Goal: Task Accomplishment & Management: Use online tool/utility

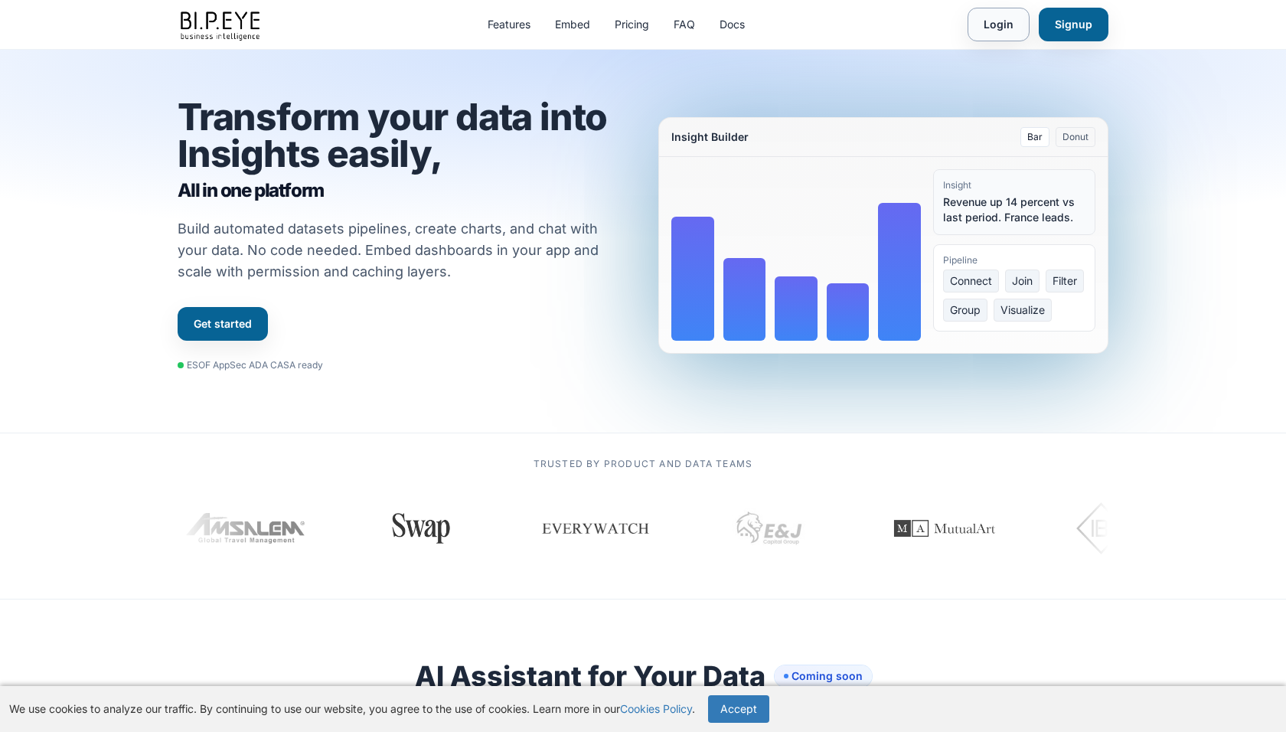
click at [997, 34] on link "Login" at bounding box center [998, 25] width 62 height 34
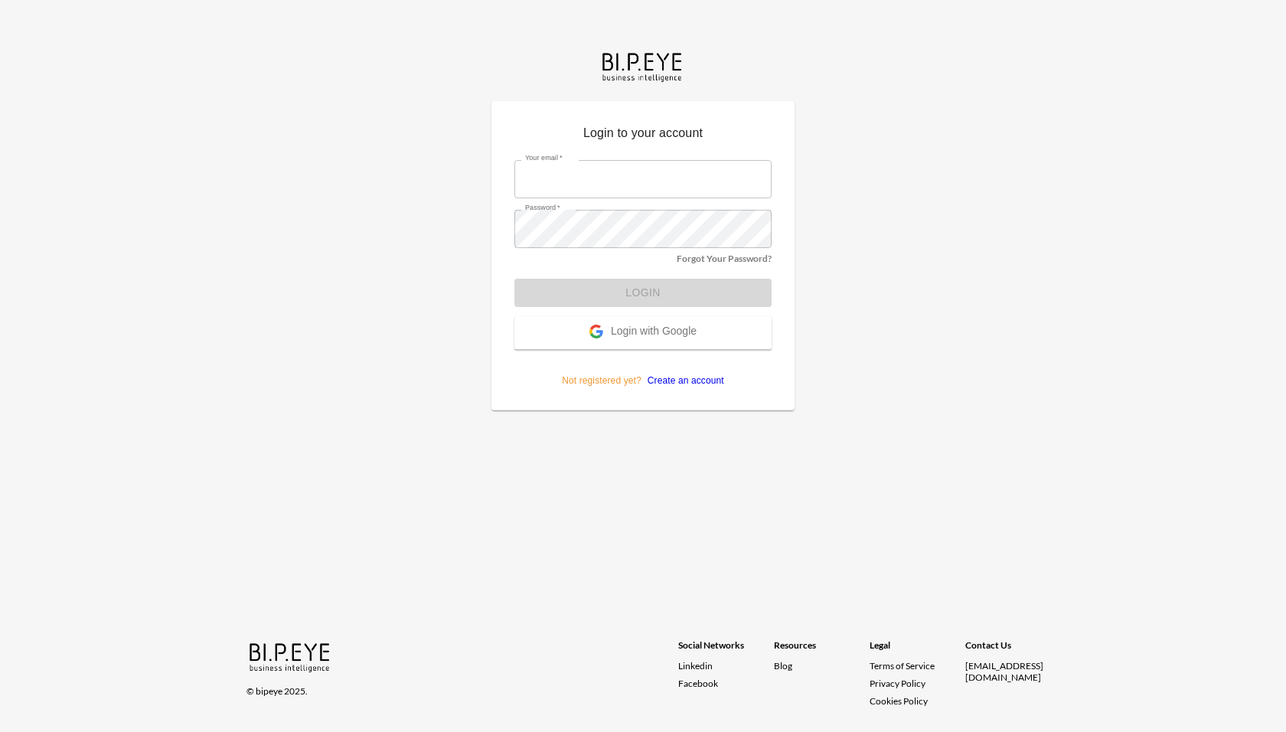
type input "ana@swap-commerce.com"
click at [560, 332] on form "Your email   * ana@swap-commerce.com Your email   * Password   * Password   * F…" at bounding box center [642, 267] width 257 height 239
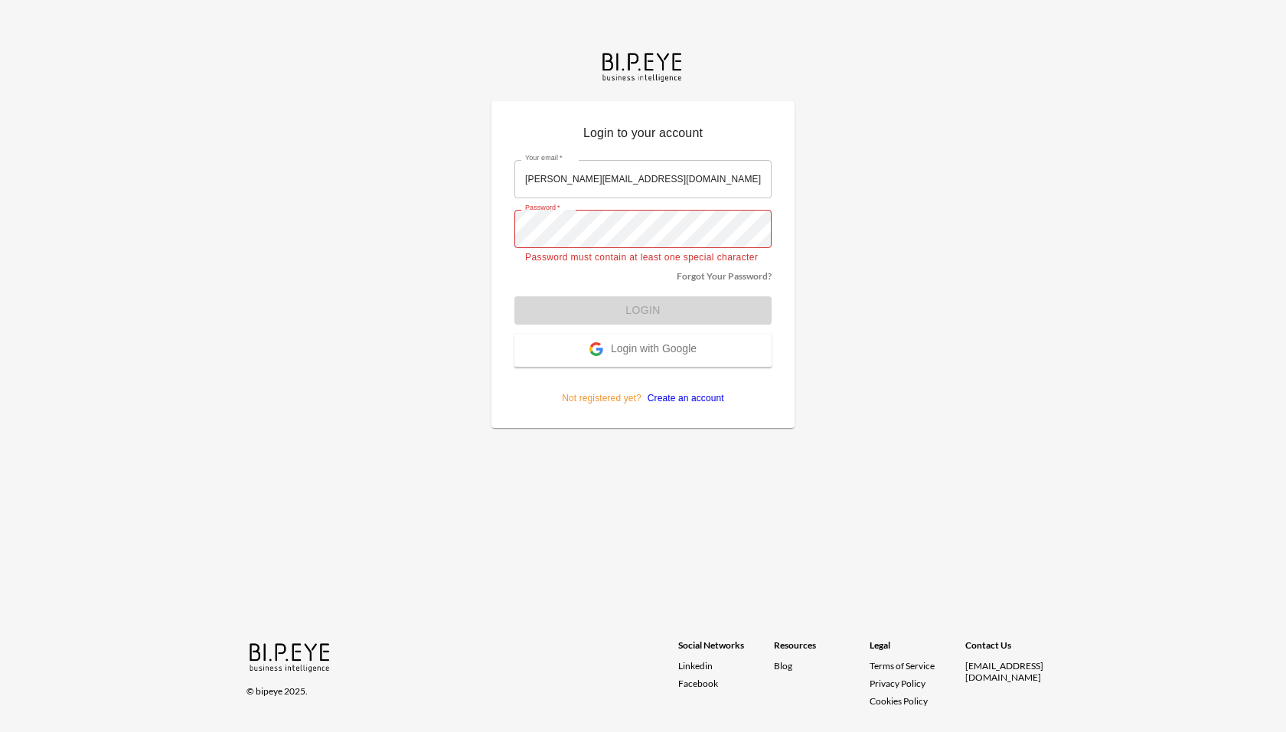
click at [576, 359] on button "Login with Google" at bounding box center [642, 350] width 257 height 33
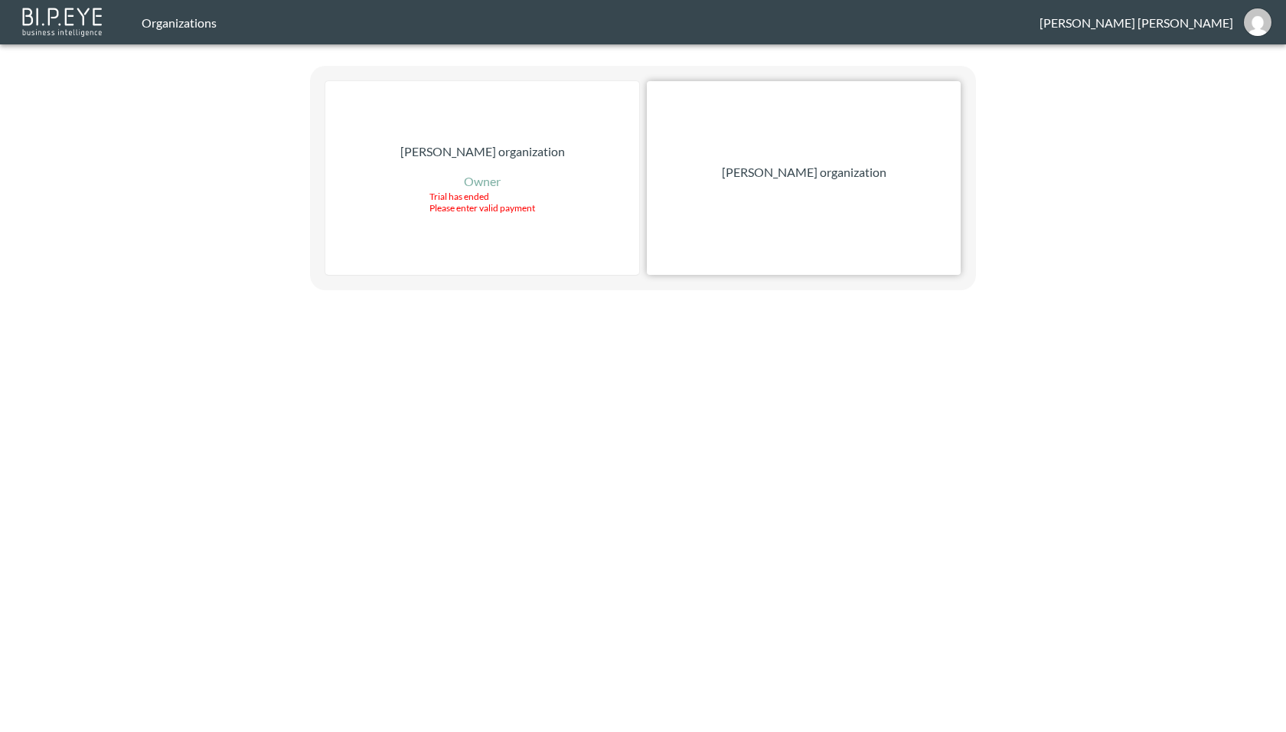
click at [769, 181] on p "[PERSON_NAME] organization" at bounding box center [804, 172] width 165 height 18
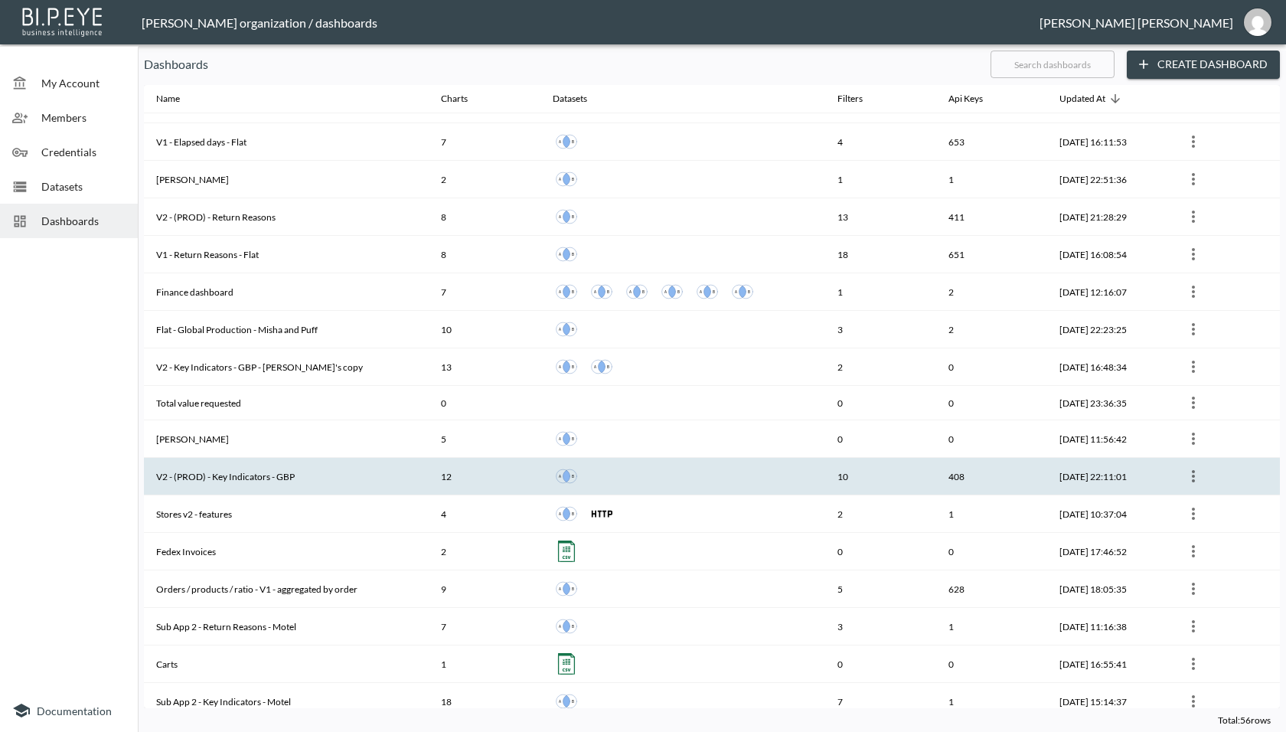
scroll to position [513, 0]
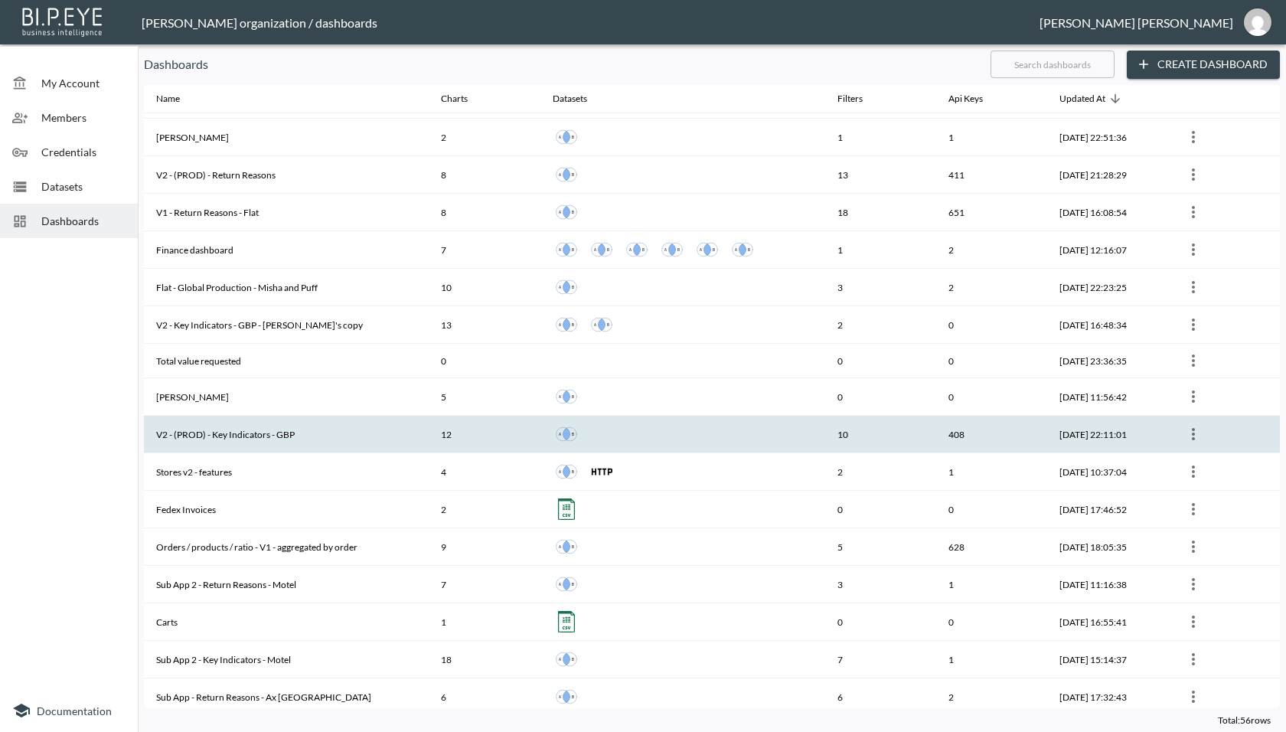
click at [290, 431] on th "V2 - (PROD) - Key Indicators - GBP" at bounding box center [286, 434] width 285 height 37
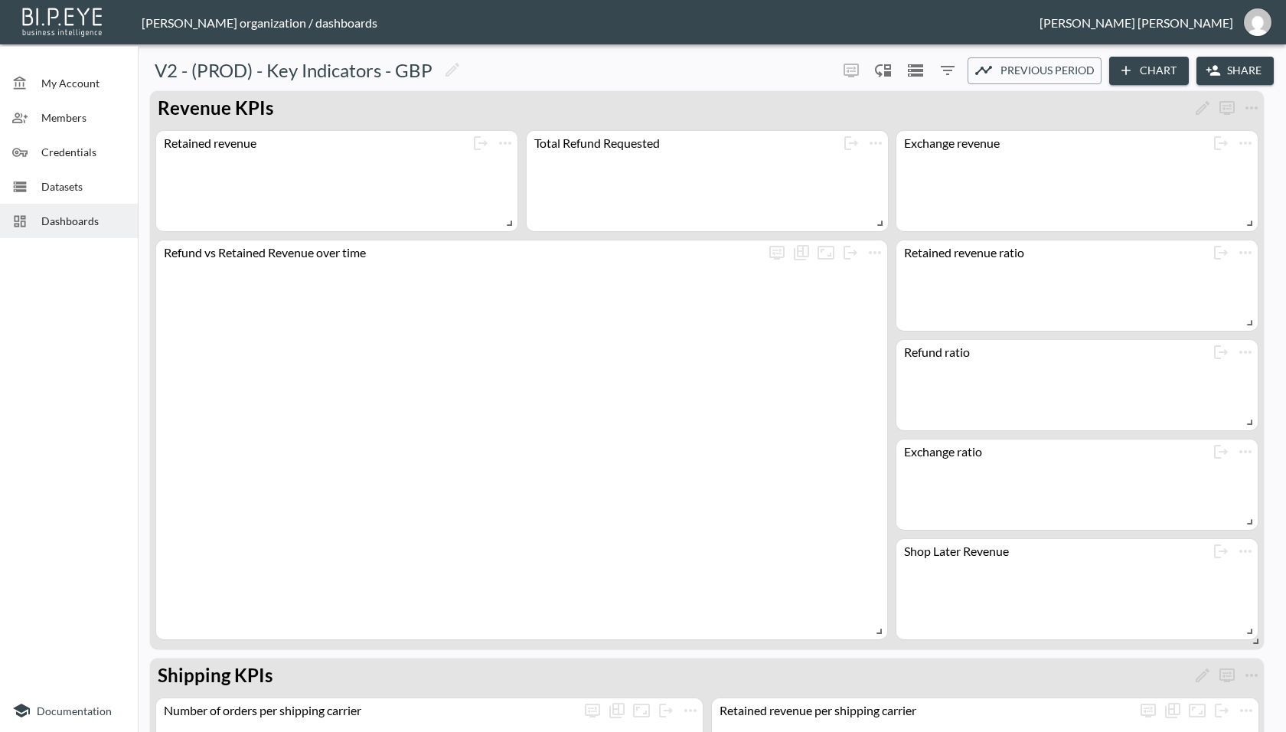
click at [1218, 59] on button "Share" at bounding box center [1234, 71] width 77 height 28
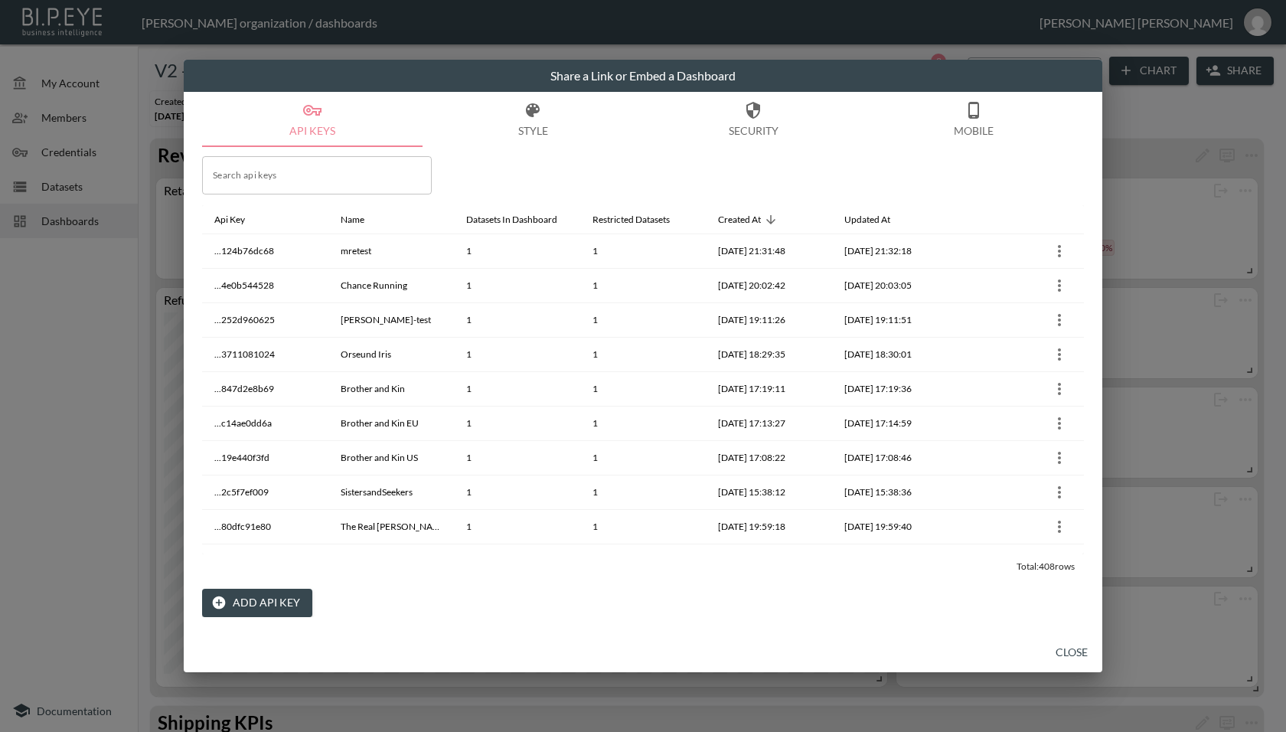
click at [267, 609] on button "Add API Key" at bounding box center [257, 602] width 110 height 28
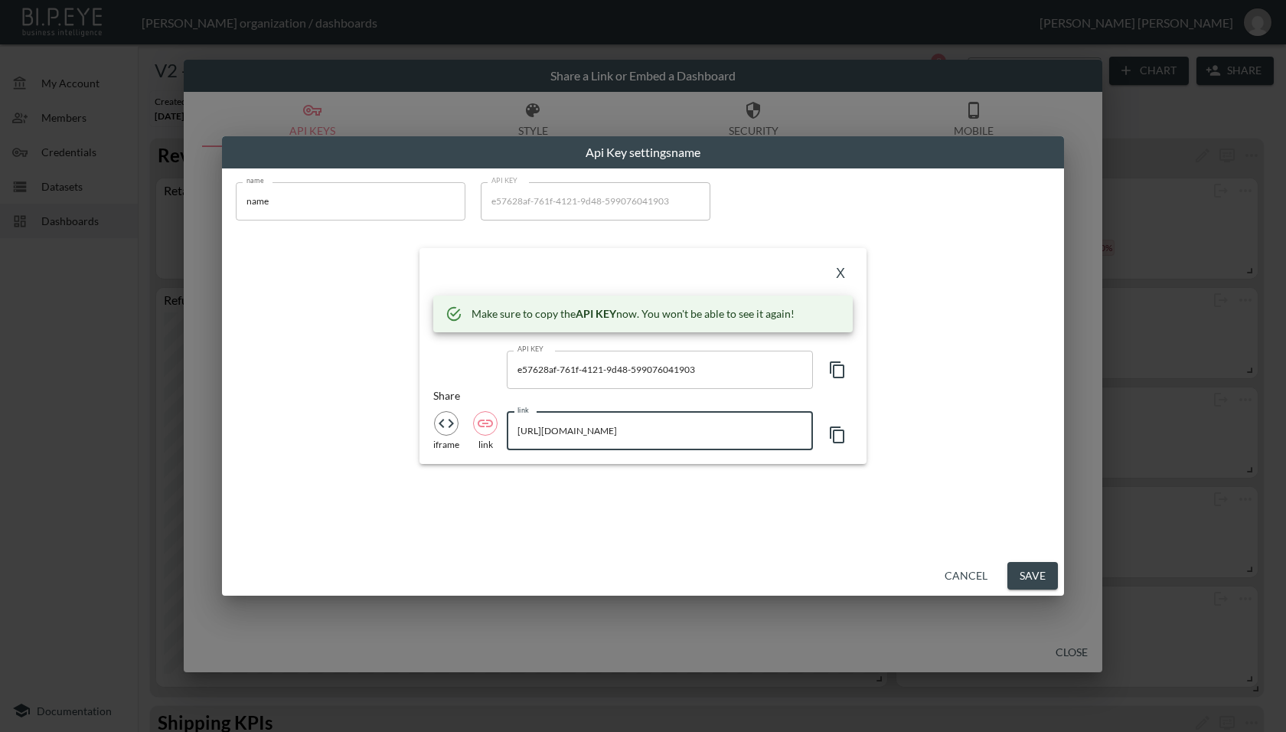
click at [660, 431] on input "[URL][DOMAIN_NAME]" at bounding box center [660, 431] width 306 height 38
click at [835, 367] on icon "button" at bounding box center [837, 369] width 18 height 18
click at [727, 430] on input "[URL][DOMAIN_NAME]" at bounding box center [660, 431] width 306 height 38
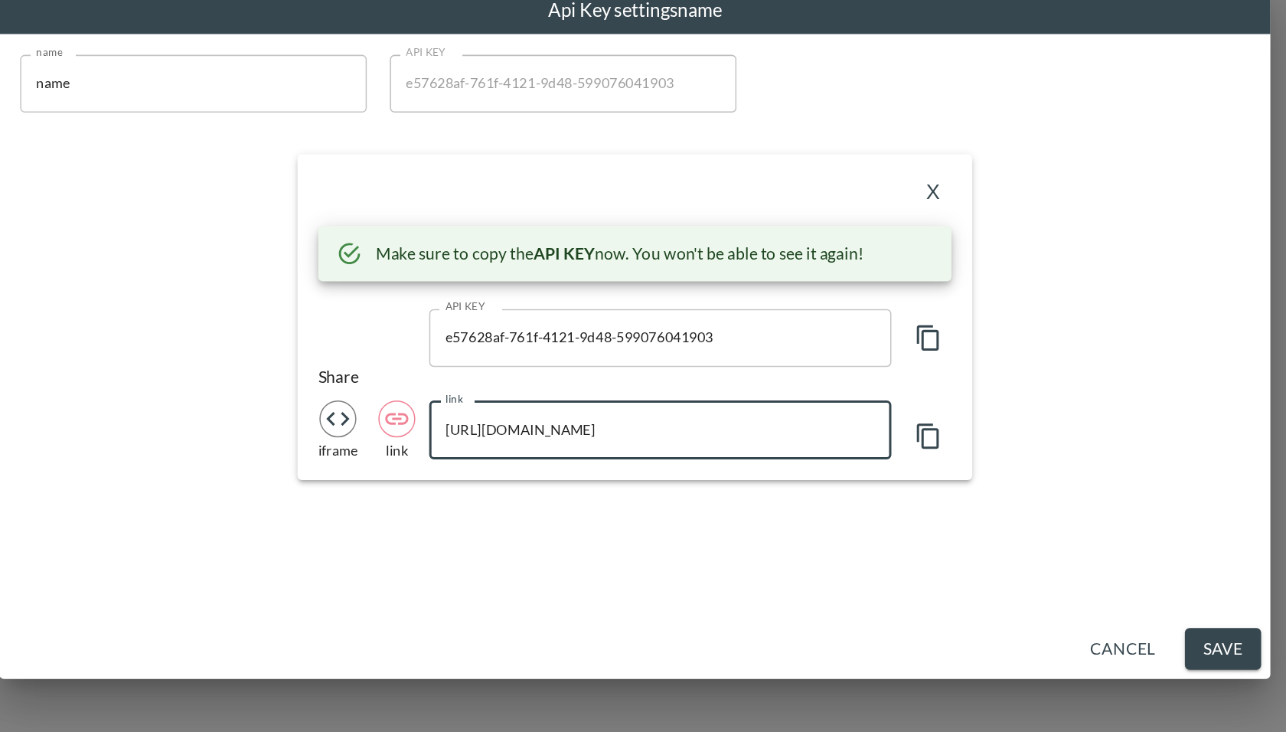
drag, startPoint x: 591, startPoint y: 433, endPoint x: 755, endPoint y: 430, distance: 163.8
click at [755, 430] on input "[URL][DOMAIN_NAME]" at bounding box center [660, 431] width 306 height 38
click at [276, 196] on input "name" at bounding box center [351, 201] width 230 height 38
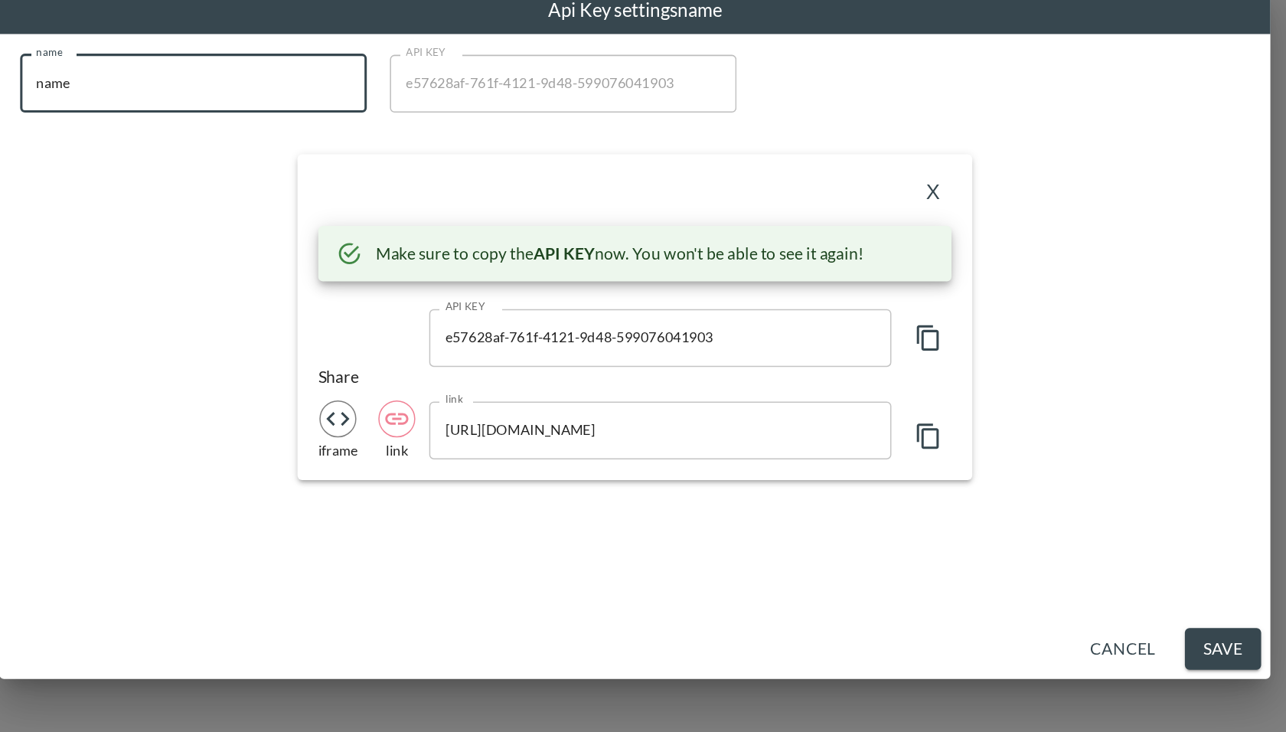
click at [276, 196] on input "name" at bounding box center [351, 201] width 230 height 38
paste input "DFYNE US"
type input "DFYNE US"
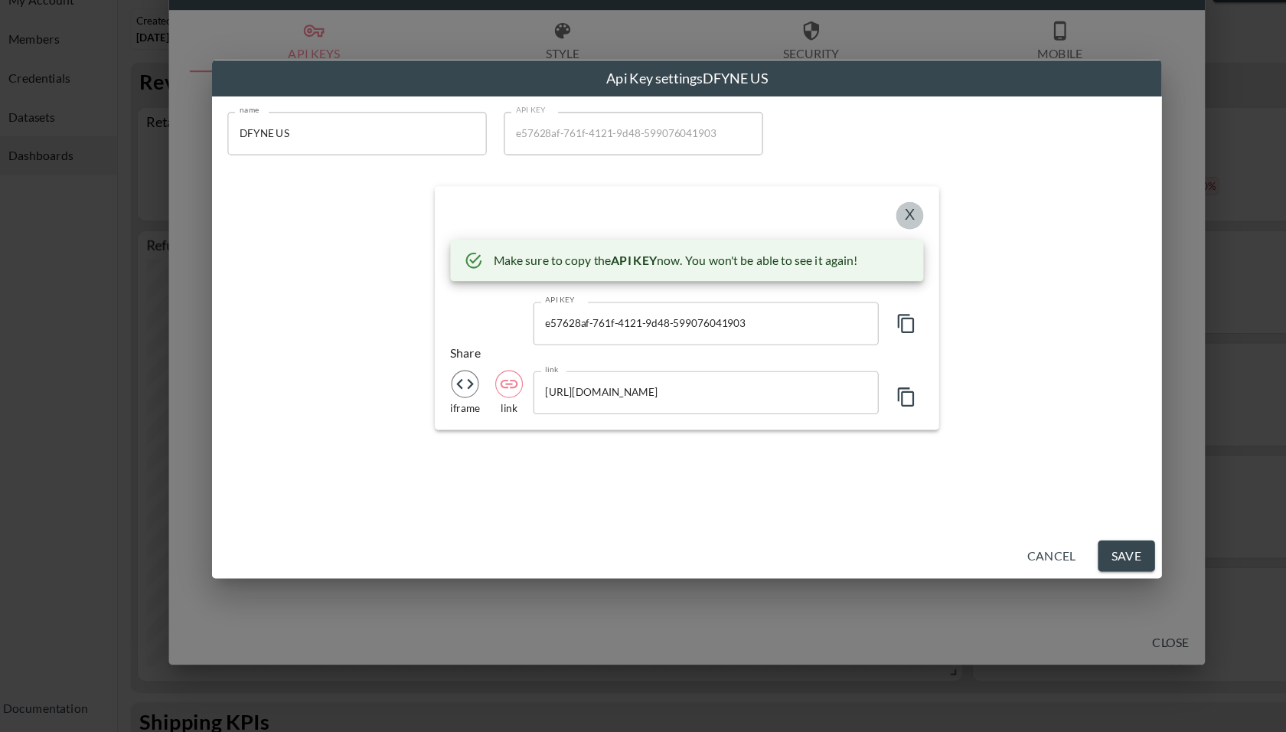
click at [841, 273] on button "X" at bounding box center [840, 274] width 24 height 24
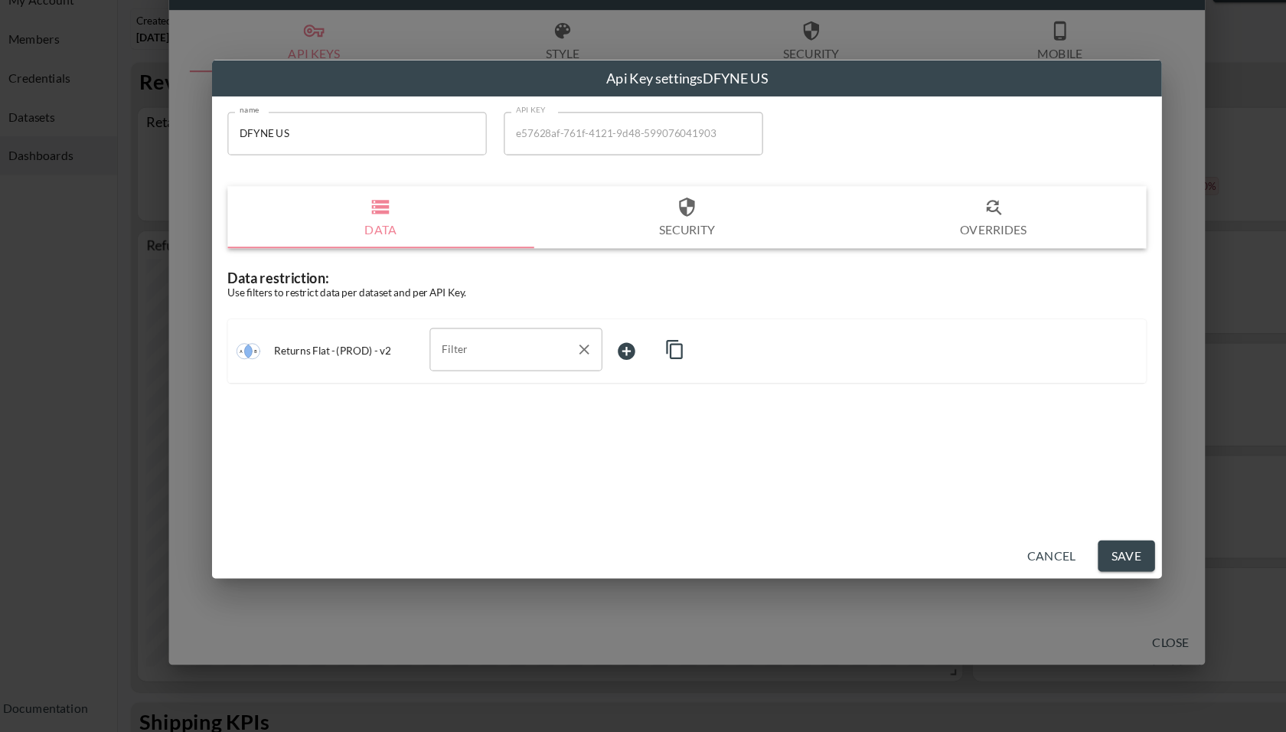
click at [471, 402] on input "Filter" at bounding box center [480, 392] width 116 height 24
click at [477, 472] on span "swap_id" at bounding box center [491, 475] width 129 height 14
type input "swap_id"
click at [609, 396] on body "BI.P.EYE, Interactive Analytics Dashboards - app [PERSON_NAME] organization / d…" at bounding box center [643, 366] width 1286 height 732
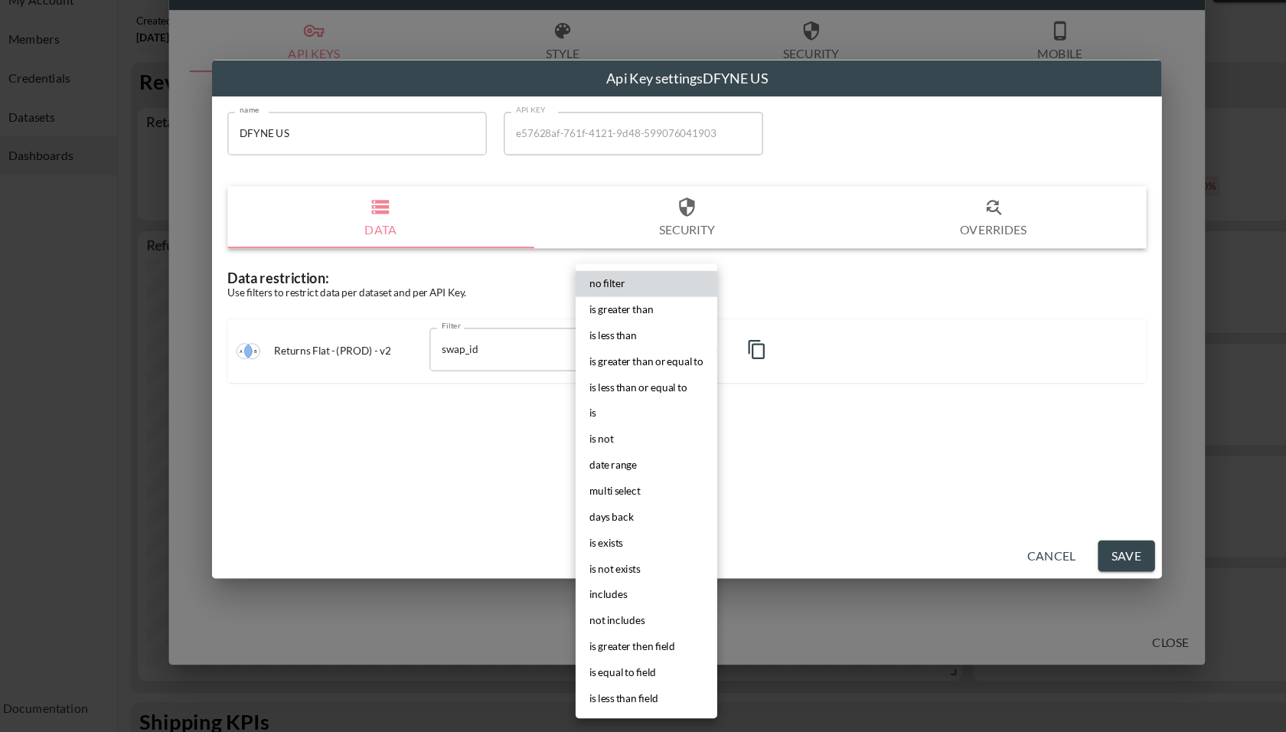
click at [595, 456] on li "is" at bounding box center [606, 449] width 125 height 23
type input "is"
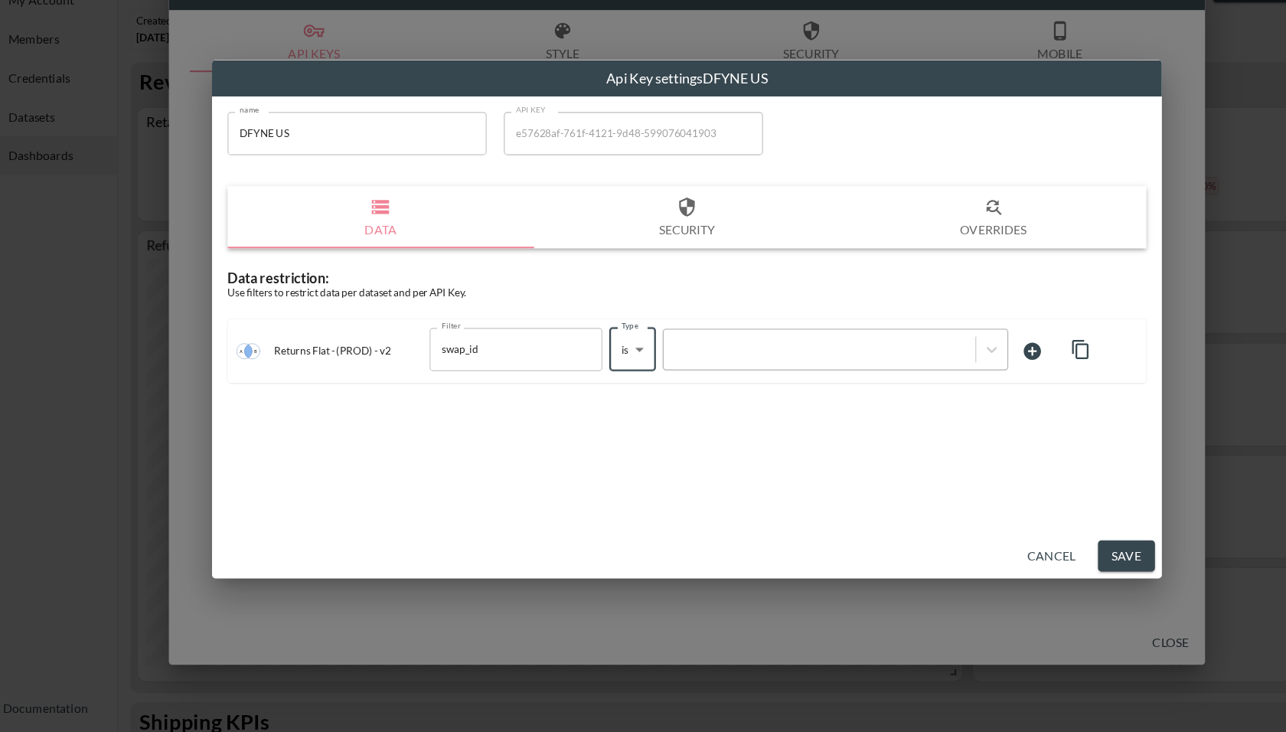
click at [704, 401] on div at bounding box center [760, 392] width 276 height 21
paste input "iDXoXq26GSMccq3hET3d"
type input "iDXoXq26GSMccq3hET3d"
click at [697, 460] on div "name DFYNE US name API KEY e57628af-761f-4121-9d48-599076041903 API KEY Data Se…" at bounding box center [643, 361] width 842 height 387
click at [1032, 574] on button "Save" at bounding box center [1032, 576] width 51 height 28
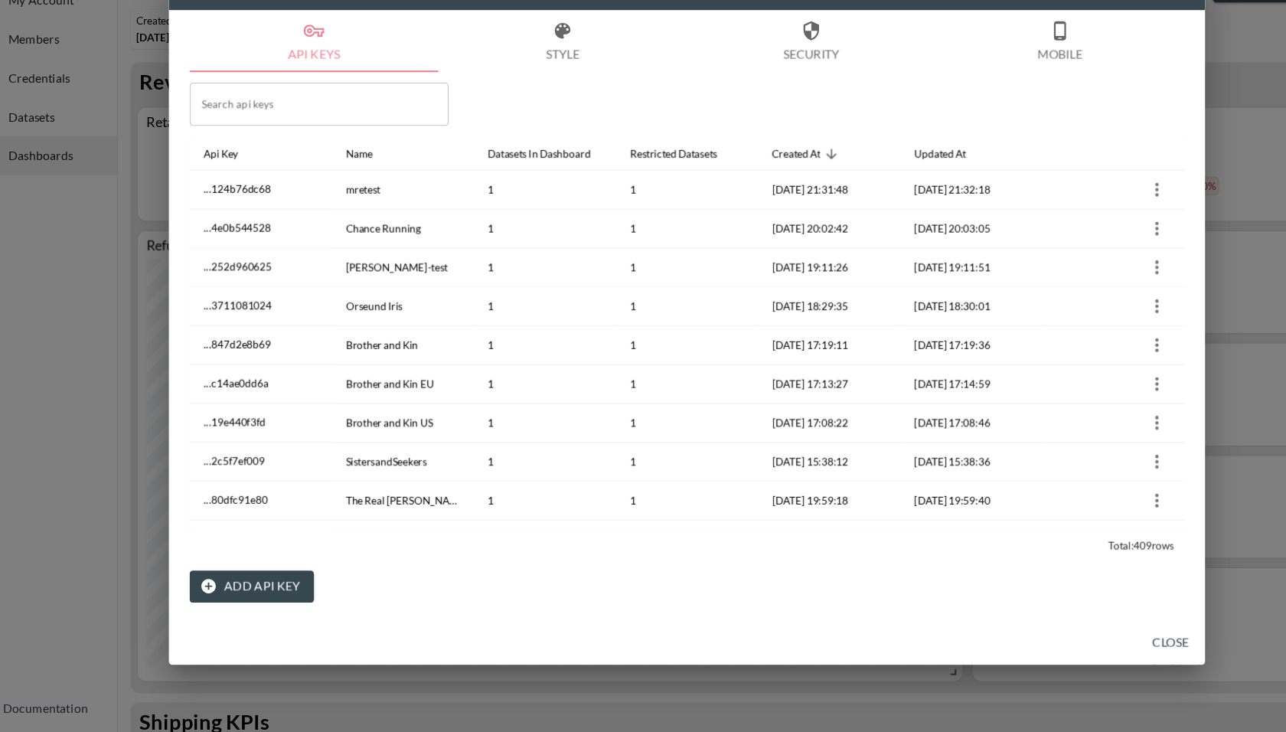
click at [1074, 641] on button "Close" at bounding box center [1071, 652] width 49 height 28
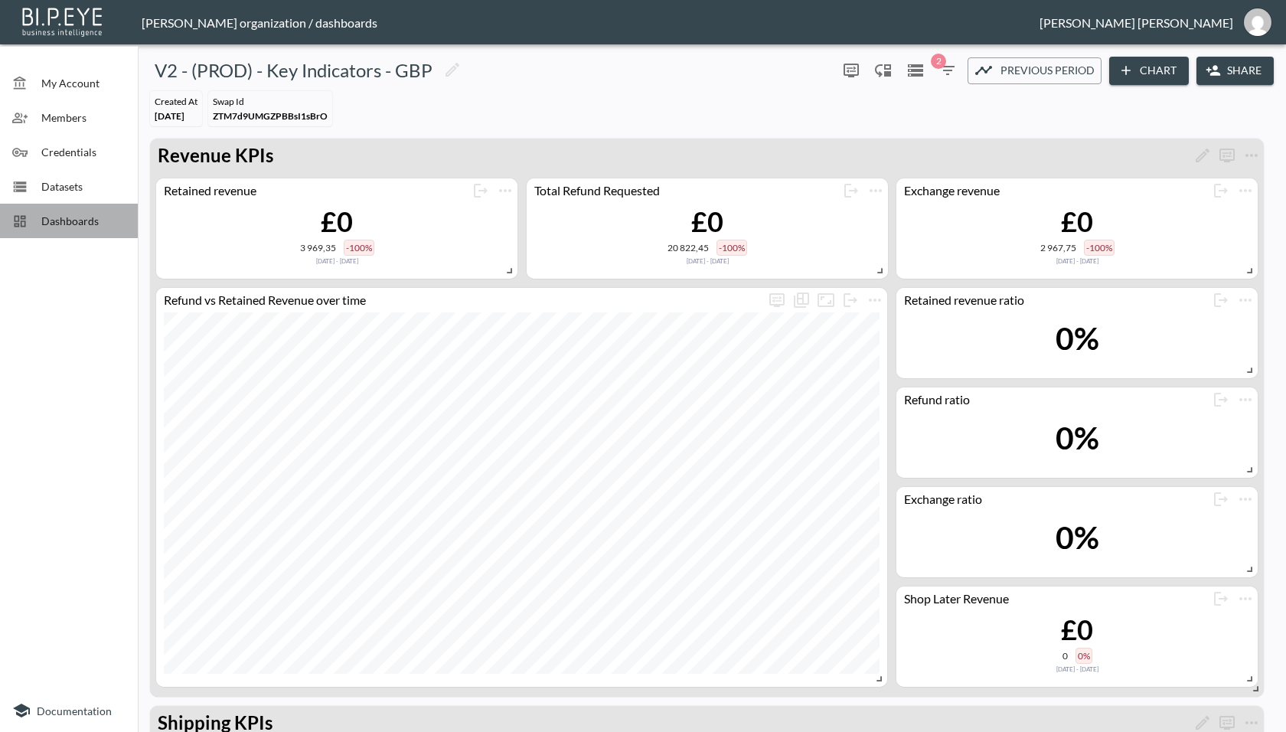
click at [62, 223] on span "Dashboards" at bounding box center [83, 221] width 84 height 16
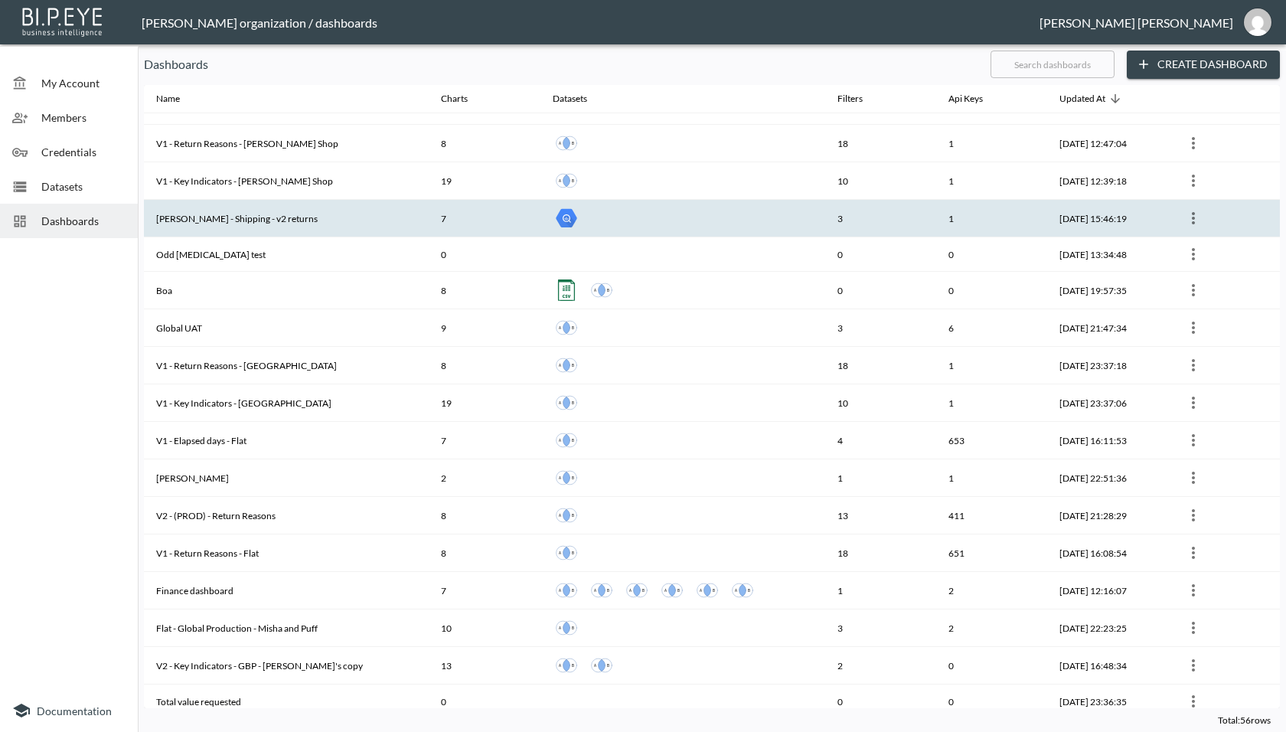
scroll to position [269, 0]
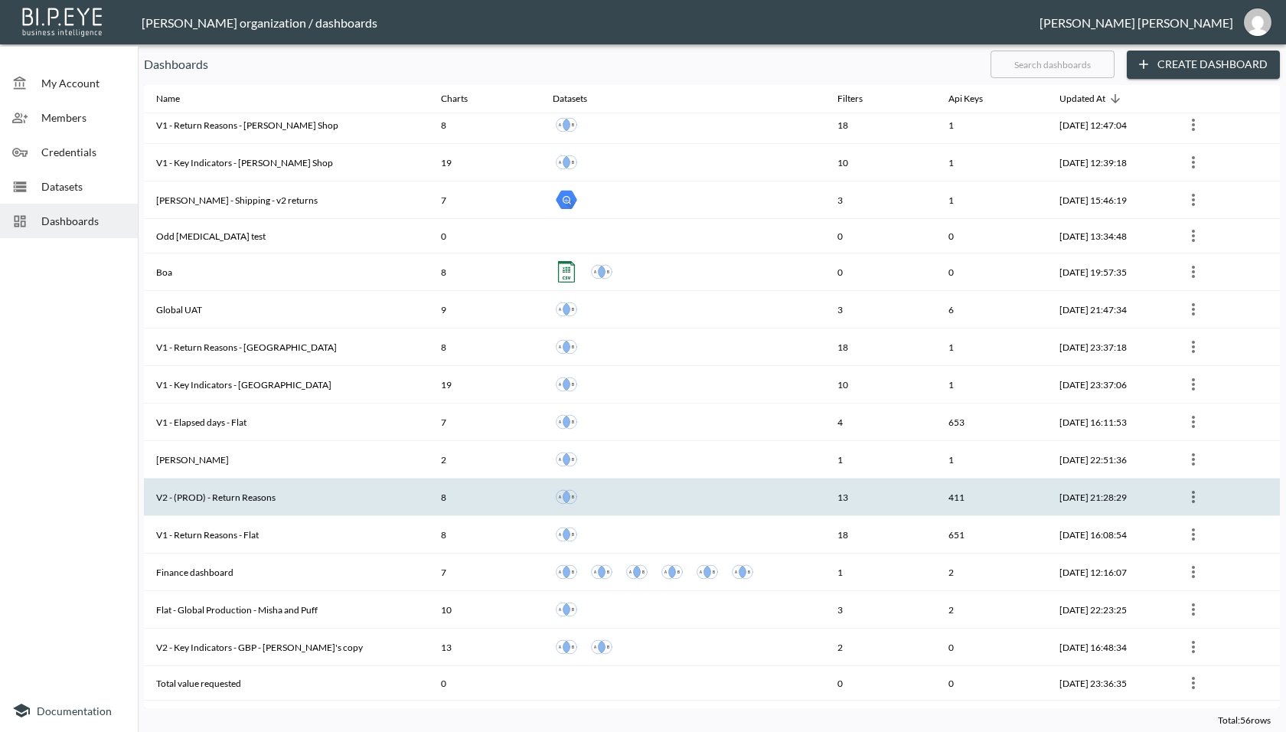
click at [286, 496] on th "V2 - (PROD) - Return Reasons" at bounding box center [286, 496] width 285 height 37
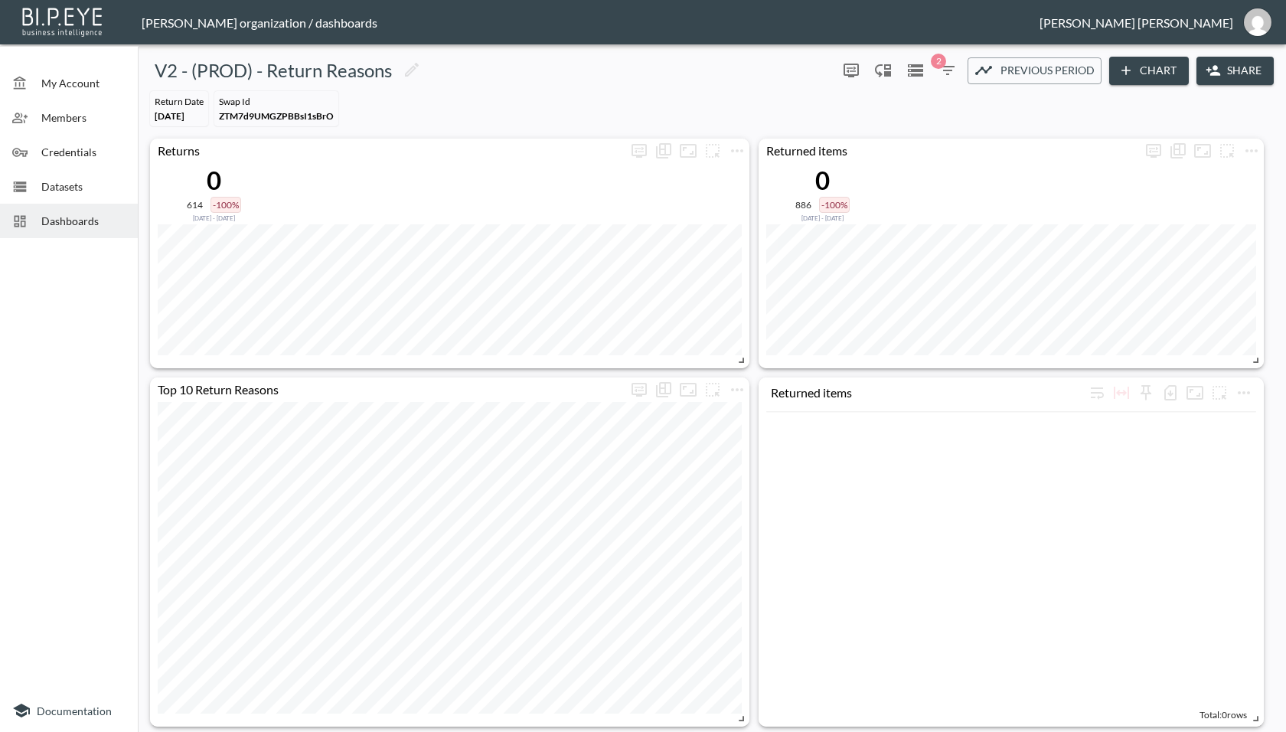
click at [1234, 69] on button "Share" at bounding box center [1234, 71] width 77 height 28
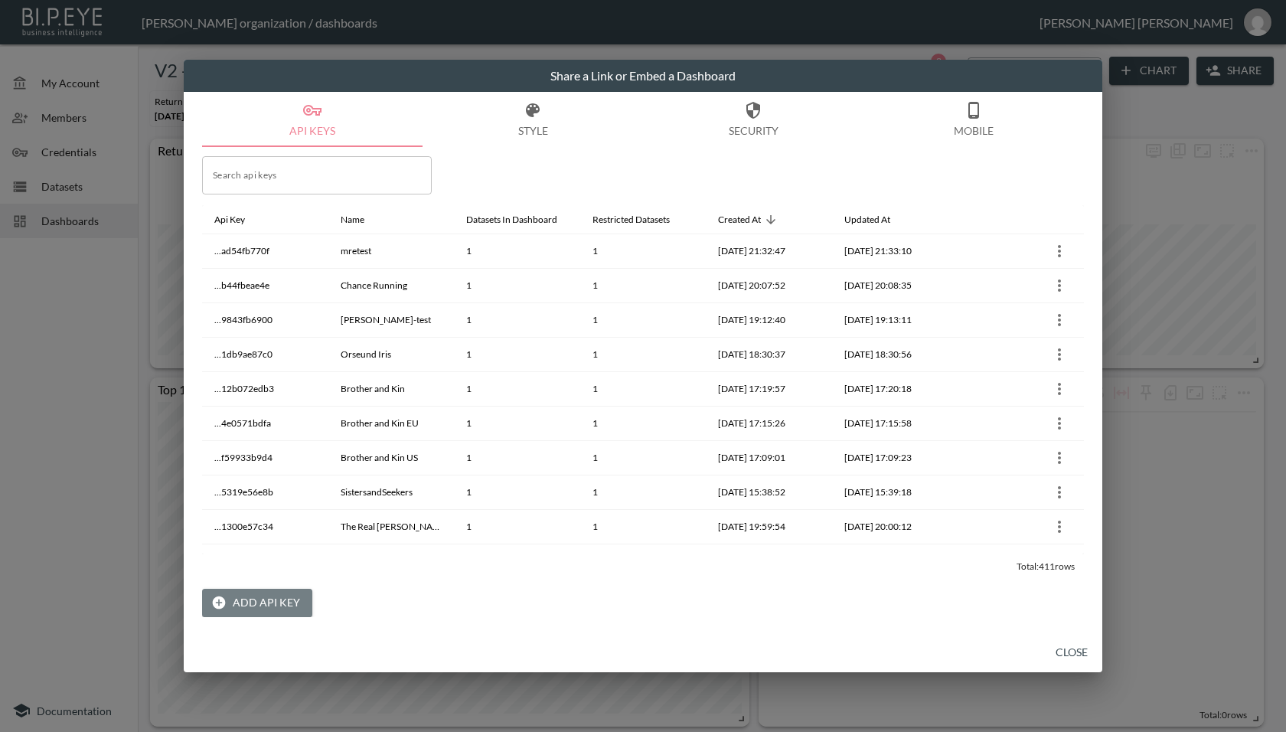
click at [277, 606] on button "Add API Key" at bounding box center [257, 602] width 110 height 28
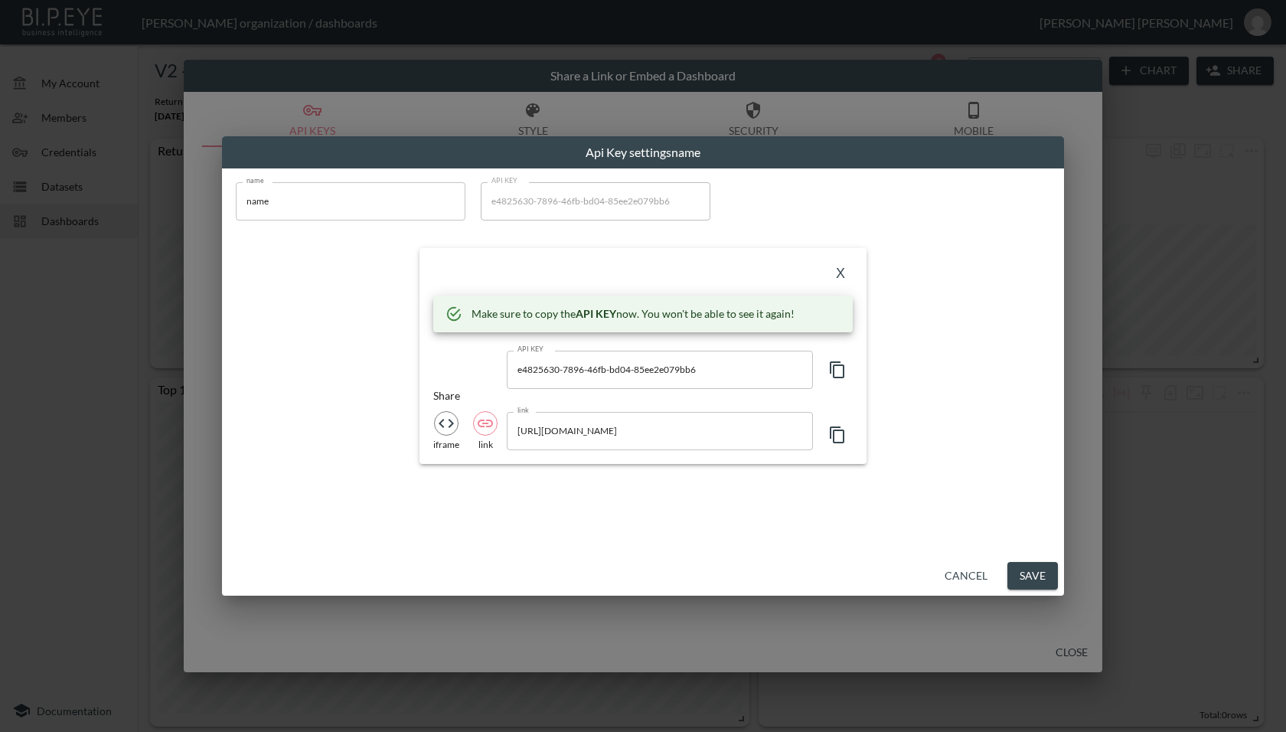
click at [836, 366] on icon "button" at bounding box center [837, 369] width 18 height 18
click at [842, 358] on button "button" at bounding box center [837, 369] width 31 height 38
click at [729, 422] on input "[URL][DOMAIN_NAME]" at bounding box center [660, 431] width 306 height 38
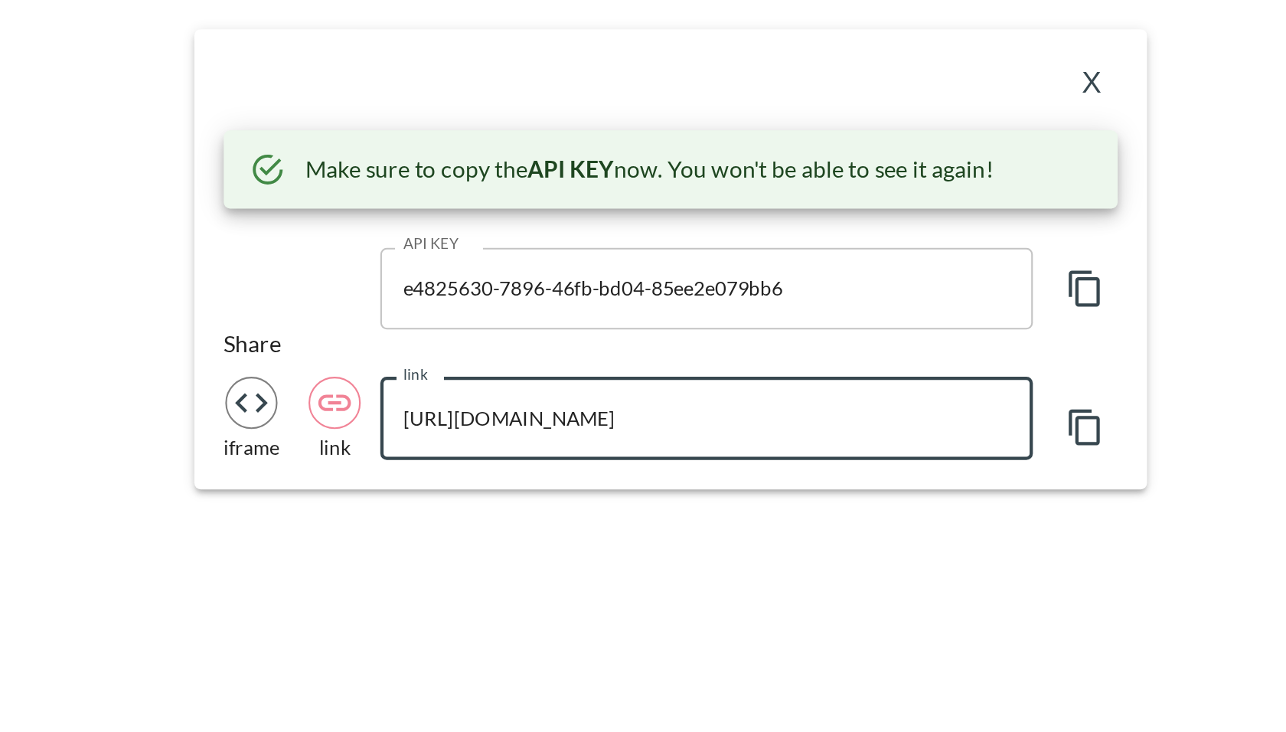
drag, startPoint x: 604, startPoint y: 434, endPoint x: 777, endPoint y: 426, distance: 173.1
click at [777, 426] on input "[URL][DOMAIN_NAME]" at bounding box center [660, 431] width 306 height 38
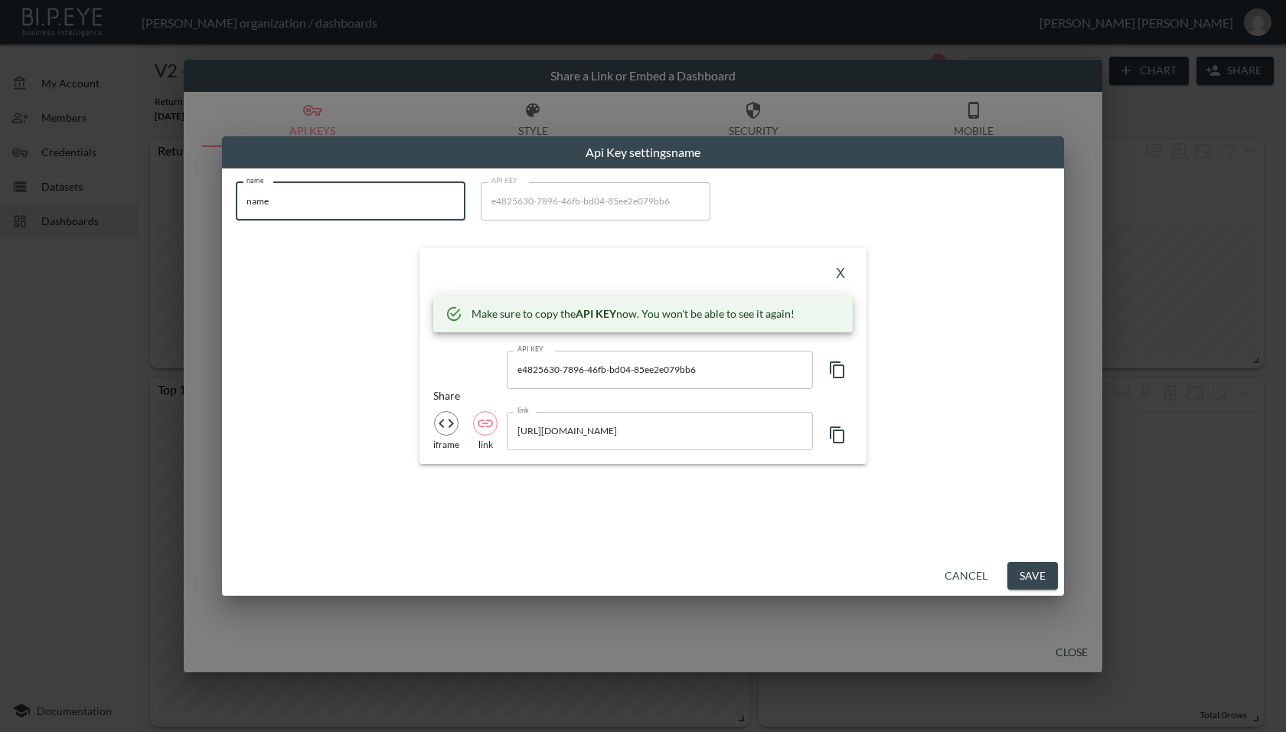
click at [380, 215] on input "name" at bounding box center [351, 201] width 230 height 38
paste input "DFYNE US"
type input "DFYNE US"
click at [829, 274] on button "X" at bounding box center [840, 274] width 24 height 24
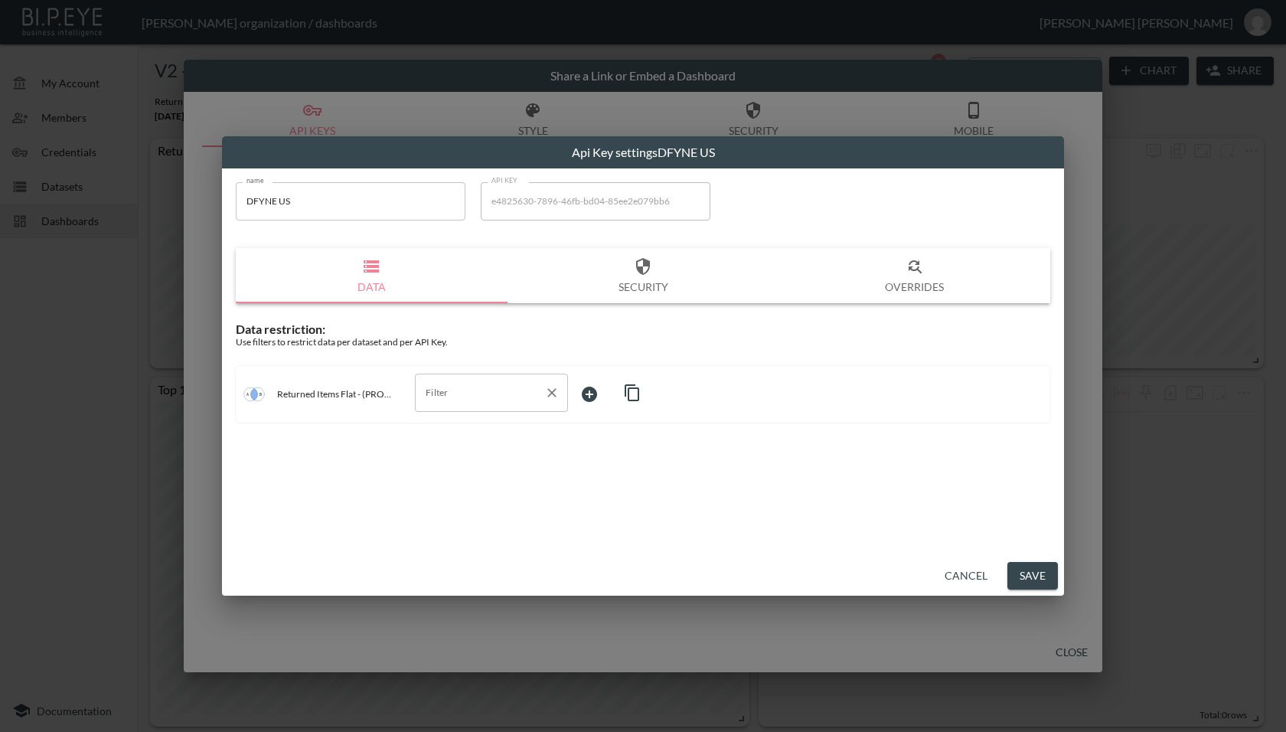
click at [523, 387] on input "Filter" at bounding box center [480, 392] width 116 height 24
click at [507, 500] on span "swap_id" at bounding box center [491, 498] width 129 height 14
type input "swap_id"
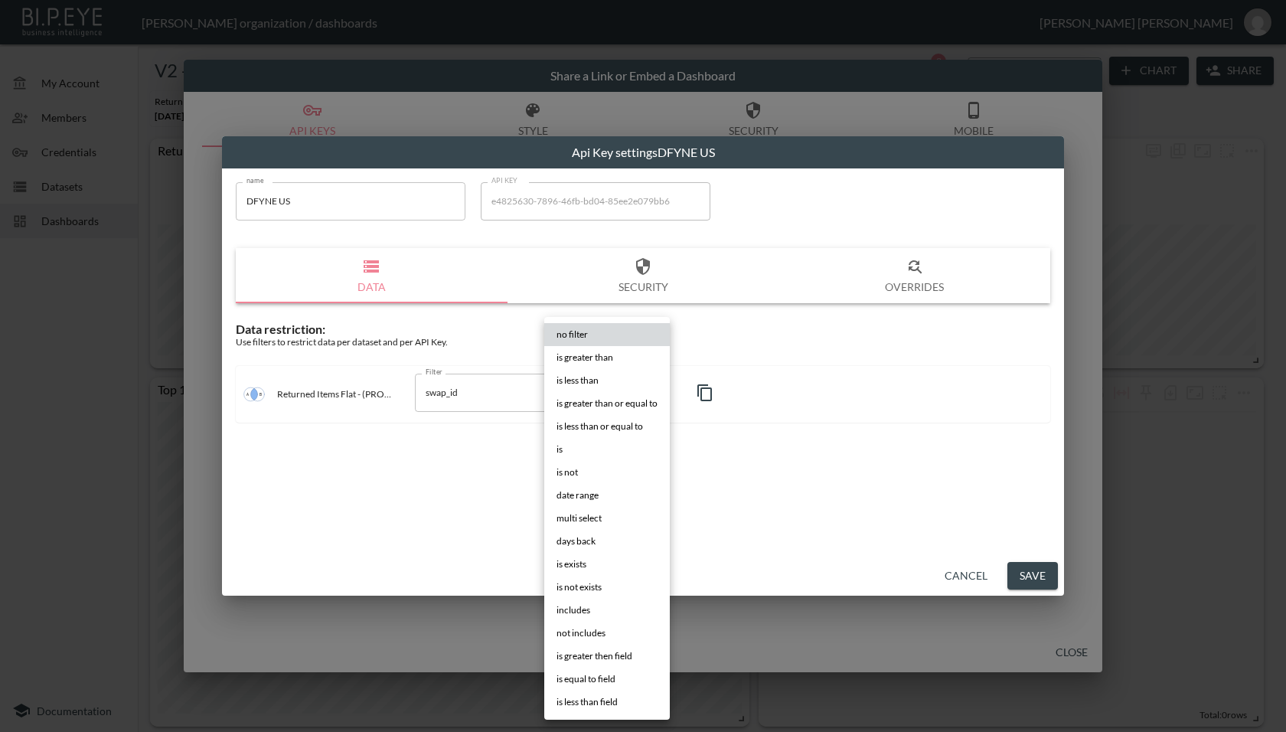
click at [620, 405] on body "BI.P.EYE, Interactive Analytics Dashboards - app [PERSON_NAME] organization / d…" at bounding box center [643, 366] width 1286 height 732
click at [596, 456] on li "is" at bounding box center [606, 449] width 125 height 23
type input "is"
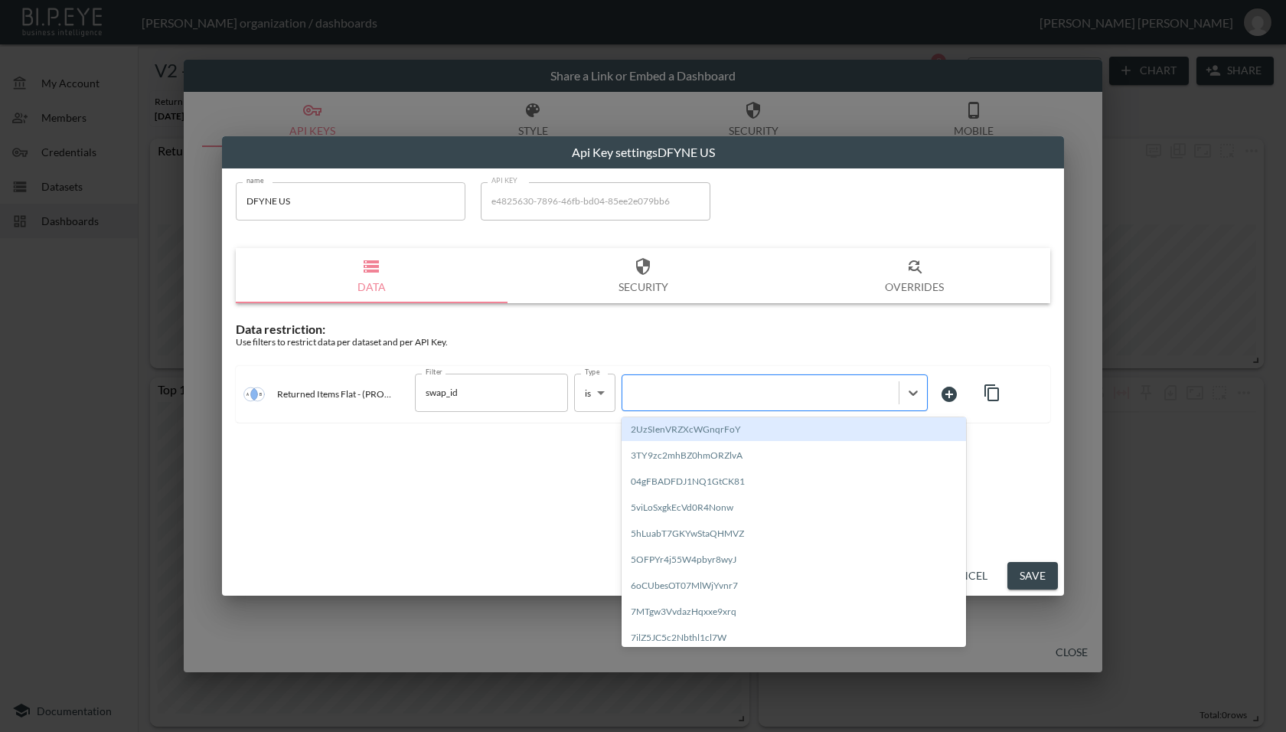
click at [691, 385] on div at bounding box center [760, 392] width 261 height 15
paste input "iDXoXq26GSMccq3hET3d"
type input "iDXoXq26GSMccq3hET3d"
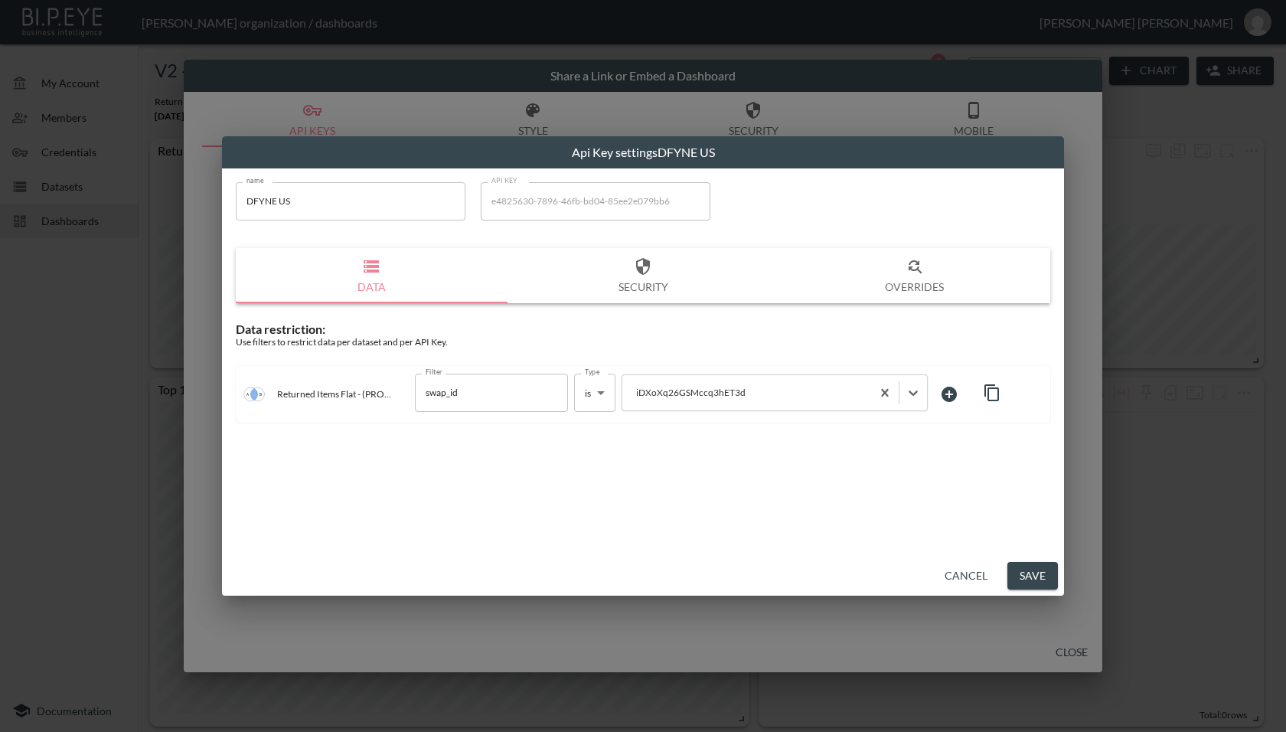
click at [666, 484] on div "name DFYNE US name API KEY e4825630-7896-46fb-bd04-85ee2e079bb6 API KEY Data Se…" at bounding box center [643, 361] width 842 height 387
click at [1020, 576] on button "Save" at bounding box center [1032, 576] width 51 height 28
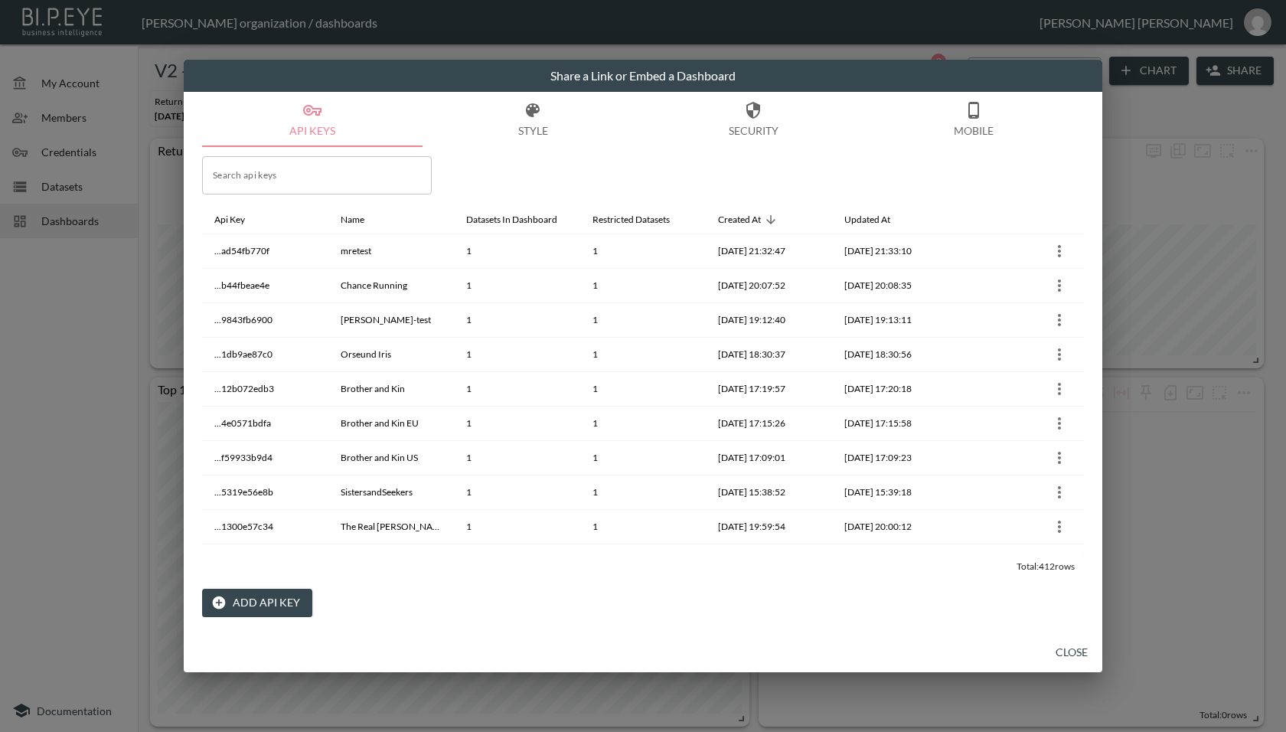
click at [1074, 654] on button "Close" at bounding box center [1071, 652] width 49 height 28
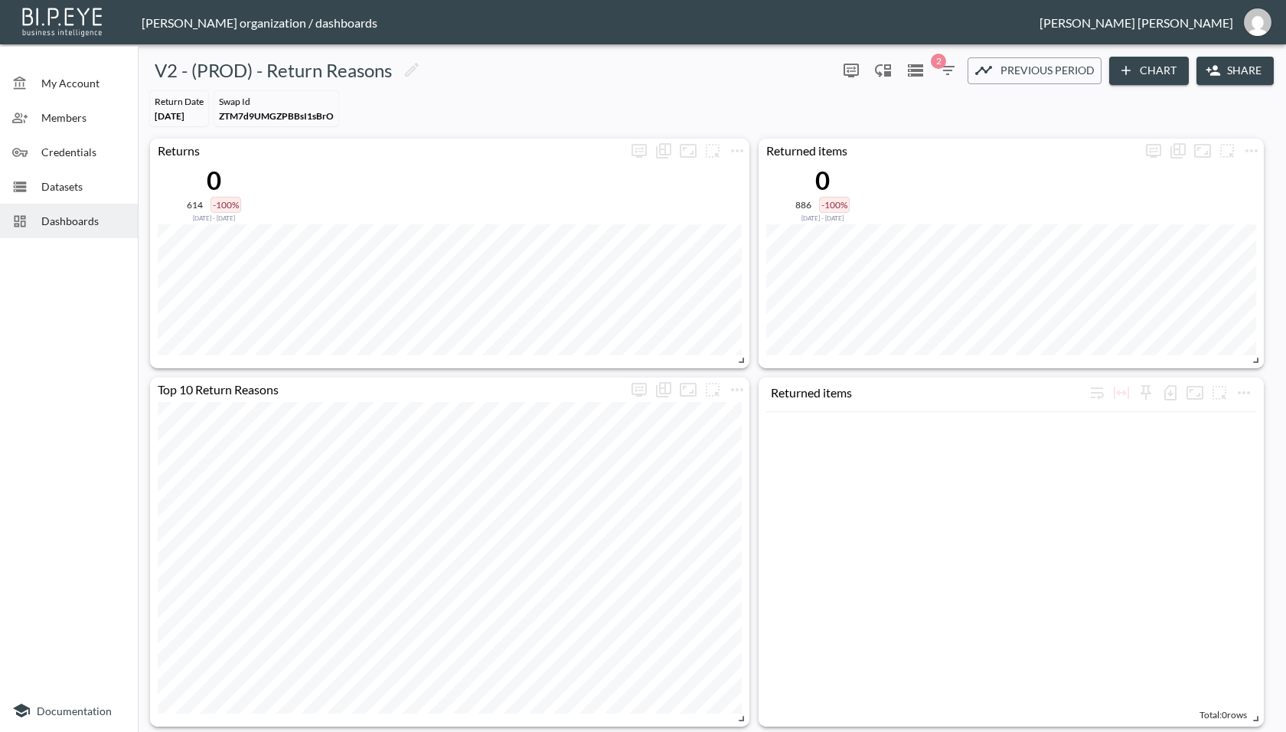
click at [63, 221] on span "Dashboards" at bounding box center [83, 221] width 84 height 16
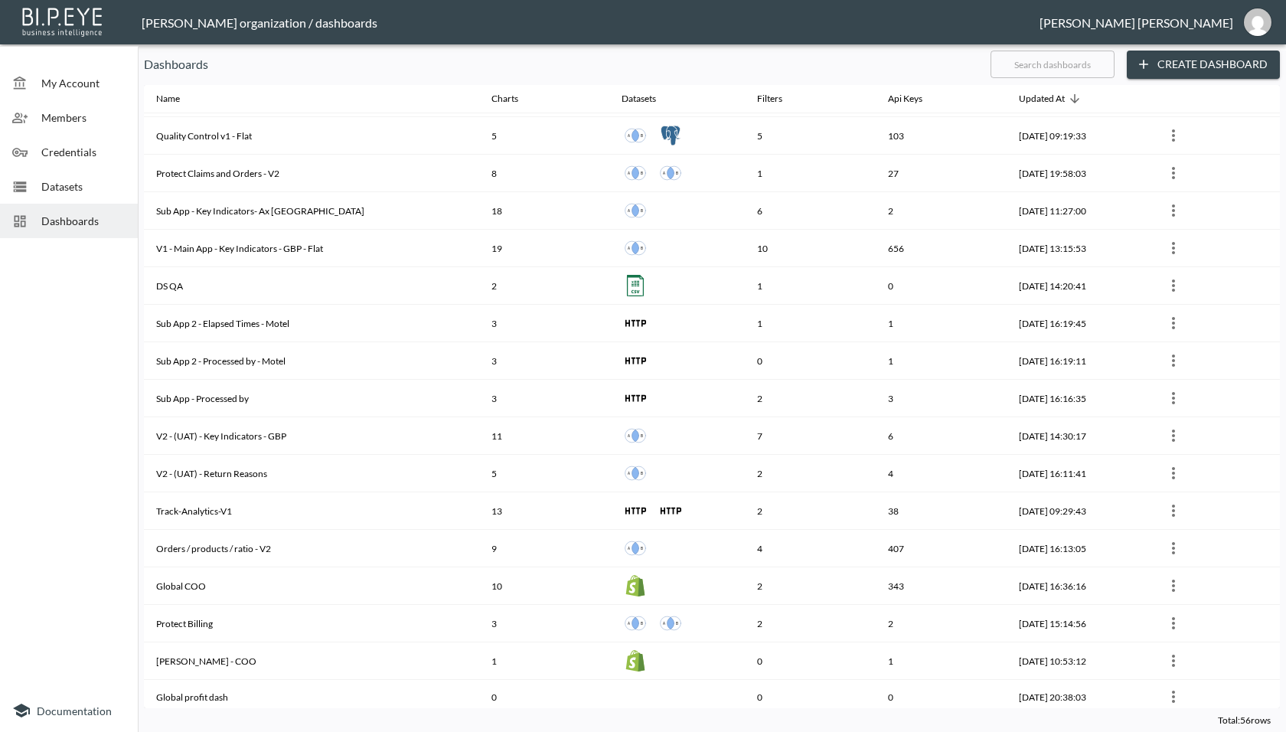
scroll to position [1172, 0]
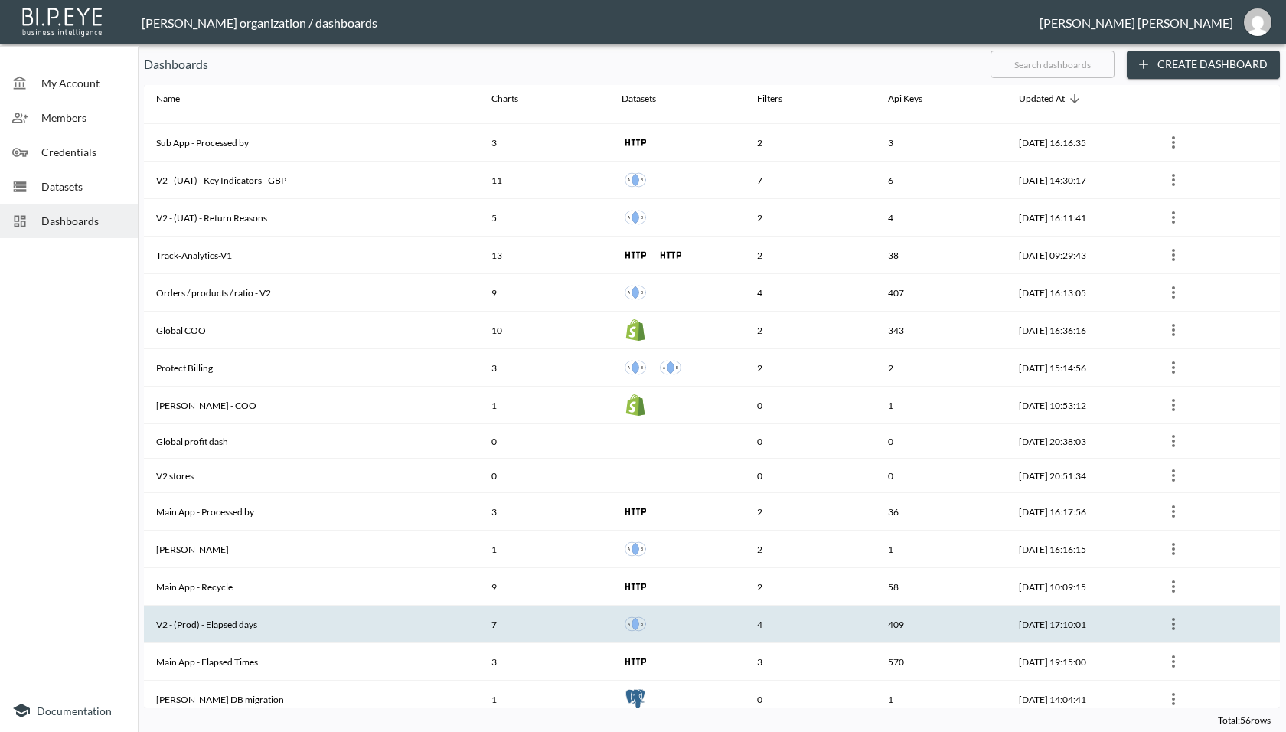
click at [304, 615] on th "V2 - (Prod) - Elapsed days" at bounding box center [311, 623] width 335 height 37
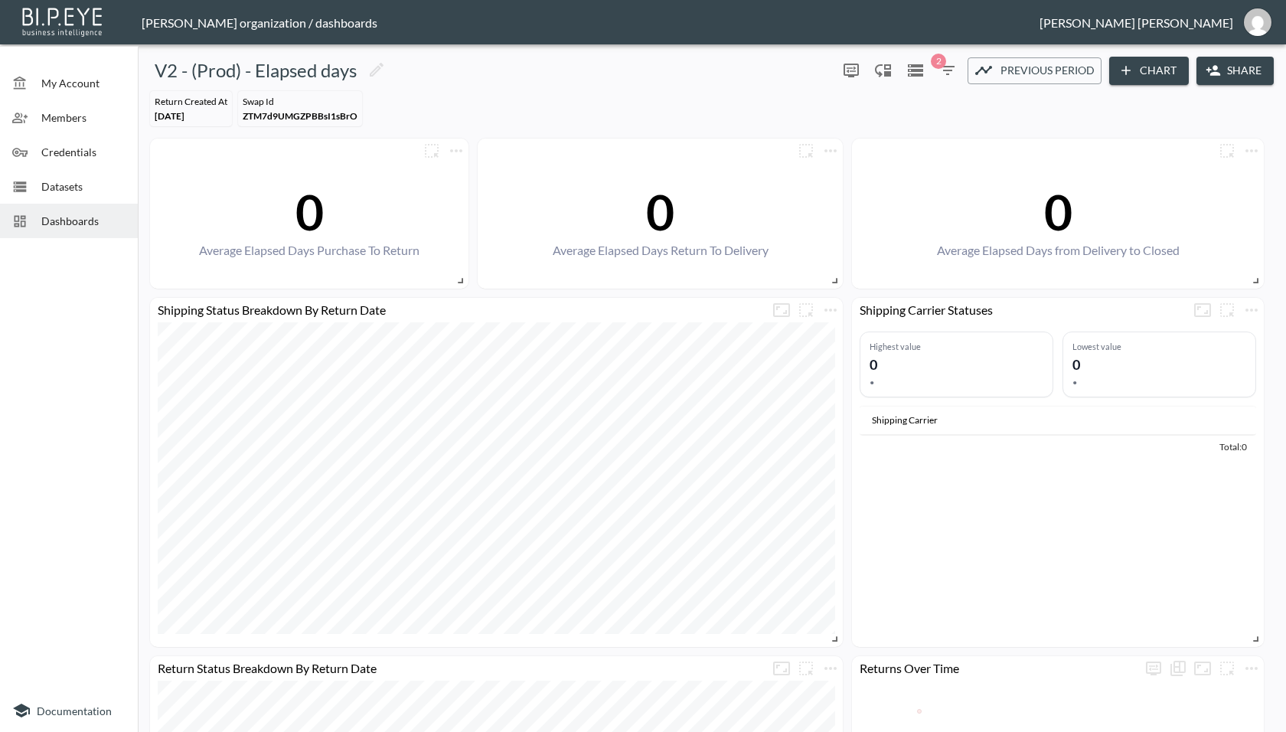
click at [1233, 80] on button "Share" at bounding box center [1234, 71] width 77 height 28
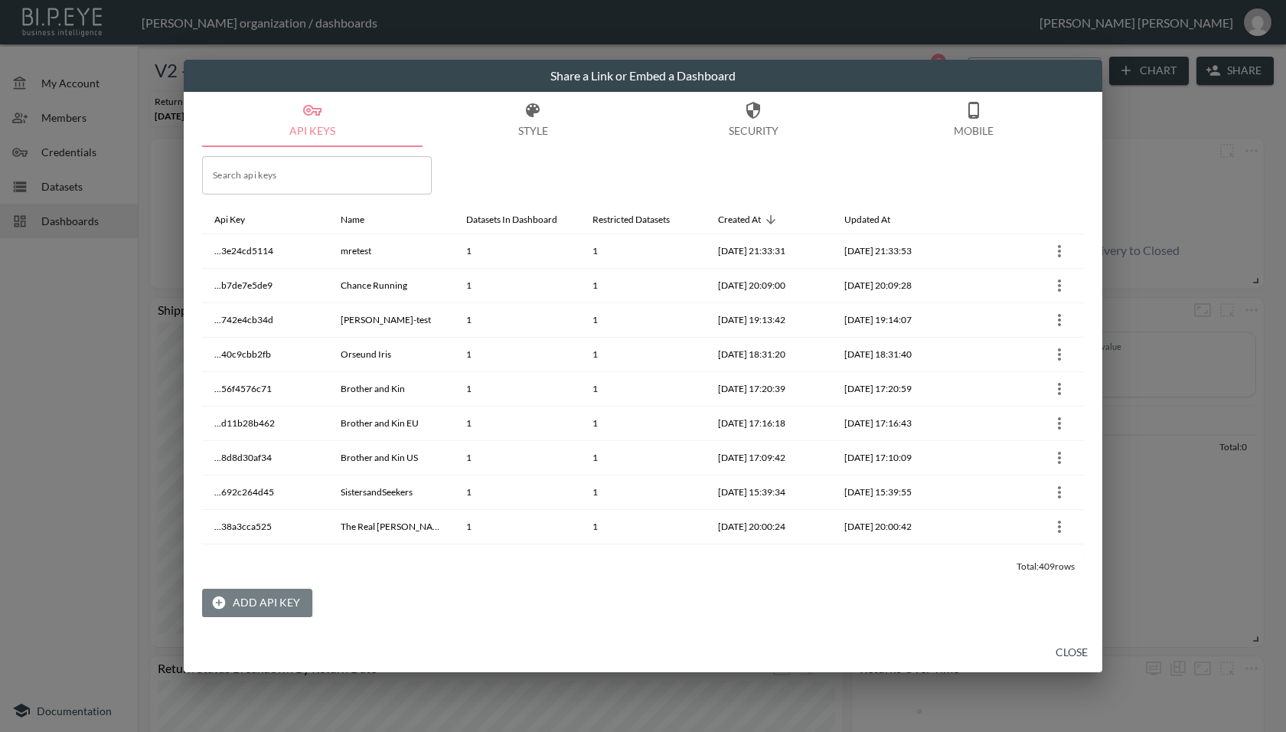
click at [285, 599] on button "Add API Key" at bounding box center [257, 602] width 110 height 28
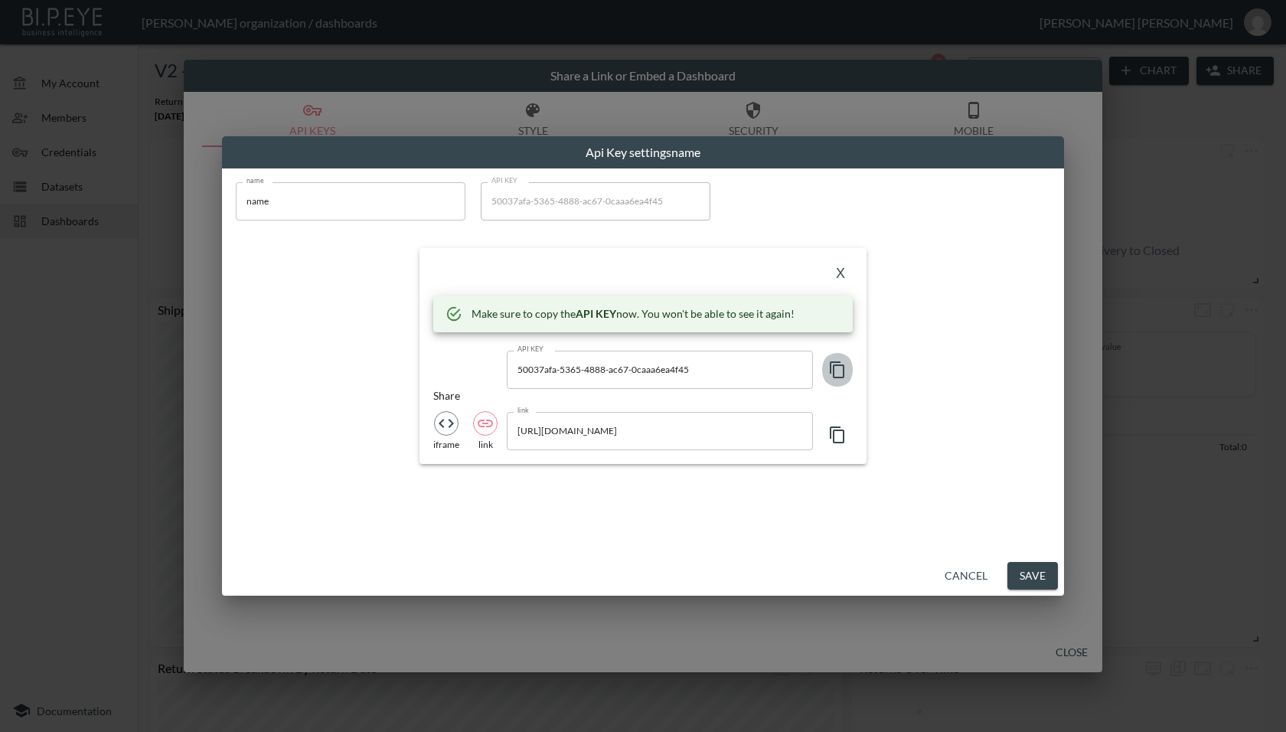
click at [842, 363] on icon "button" at bounding box center [837, 369] width 18 height 18
click at [667, 422] on input "[URL][DOMAIN_NAME]" at bounding box center [660, 431] width 306 height 38
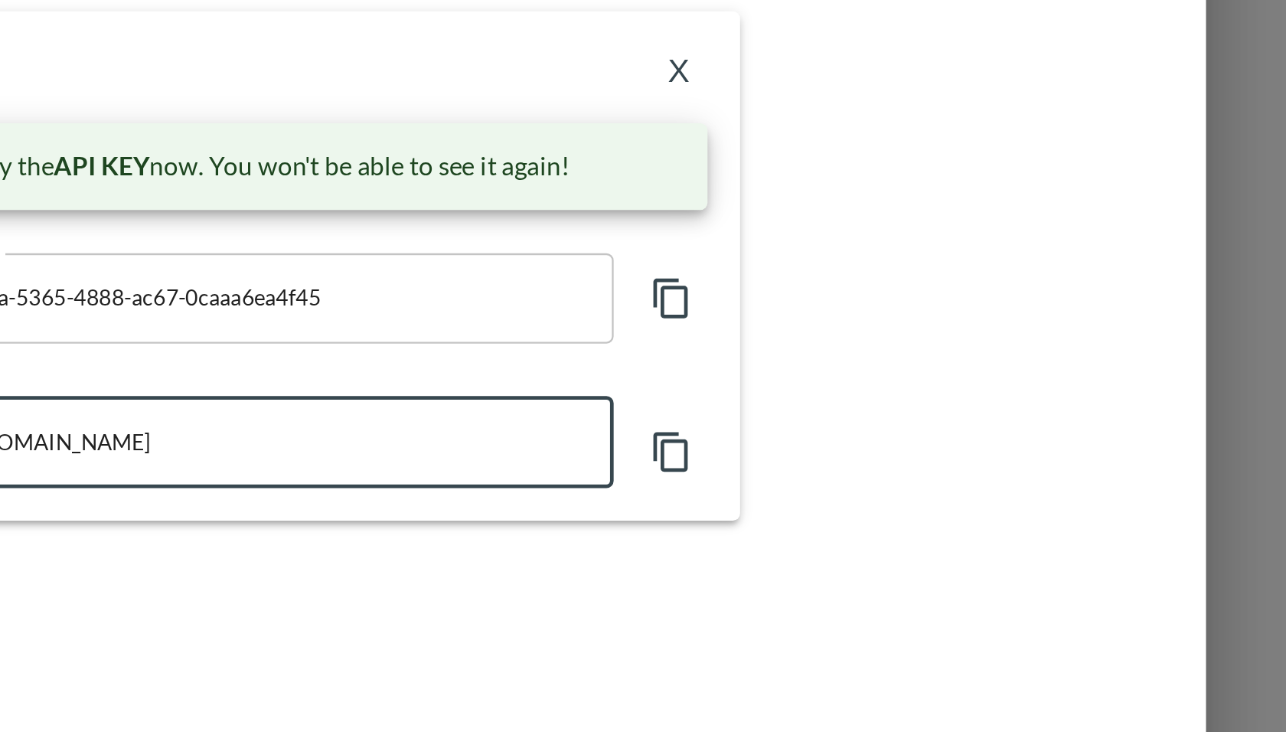
click at [771, 434] on input "[URL][DOMAIN_NAME]" at bounding box center [660, 431] width 306 height 38
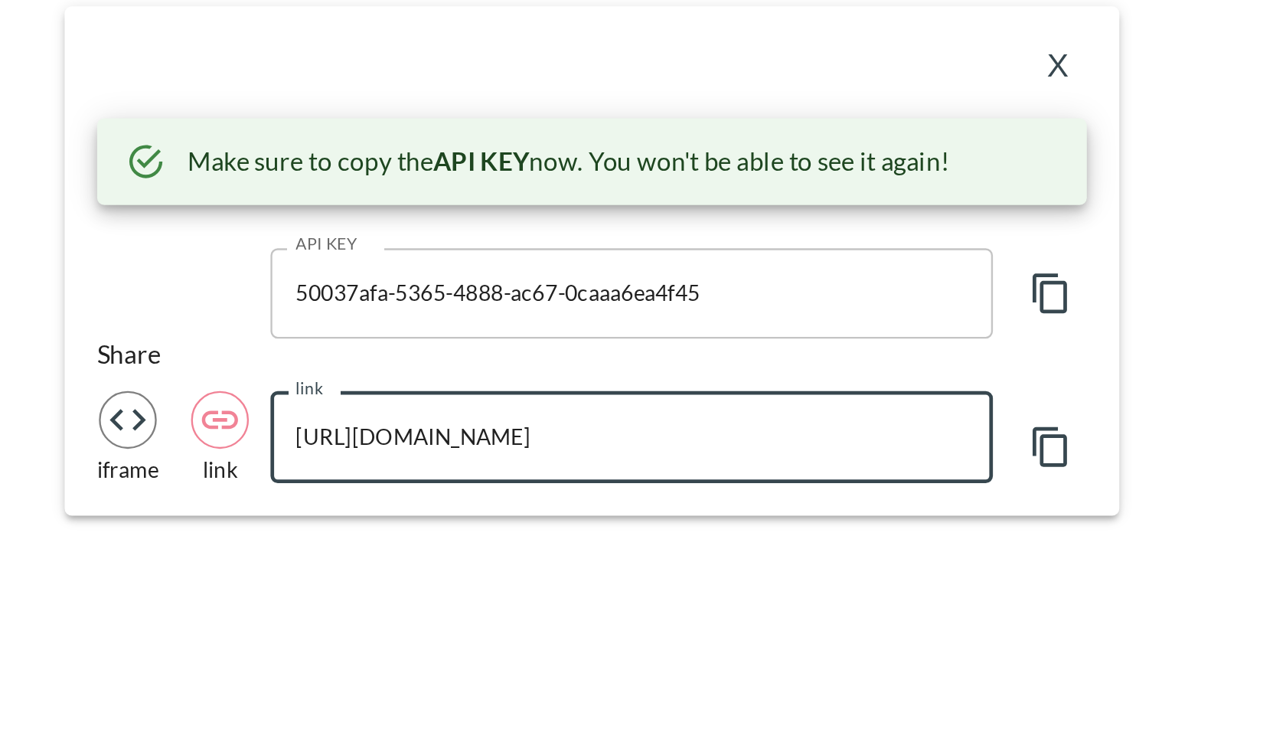
click at [675, 435] on input "[URL][DOMAIN_NAME]" at bounding box center [660, 431] width 306 height 38
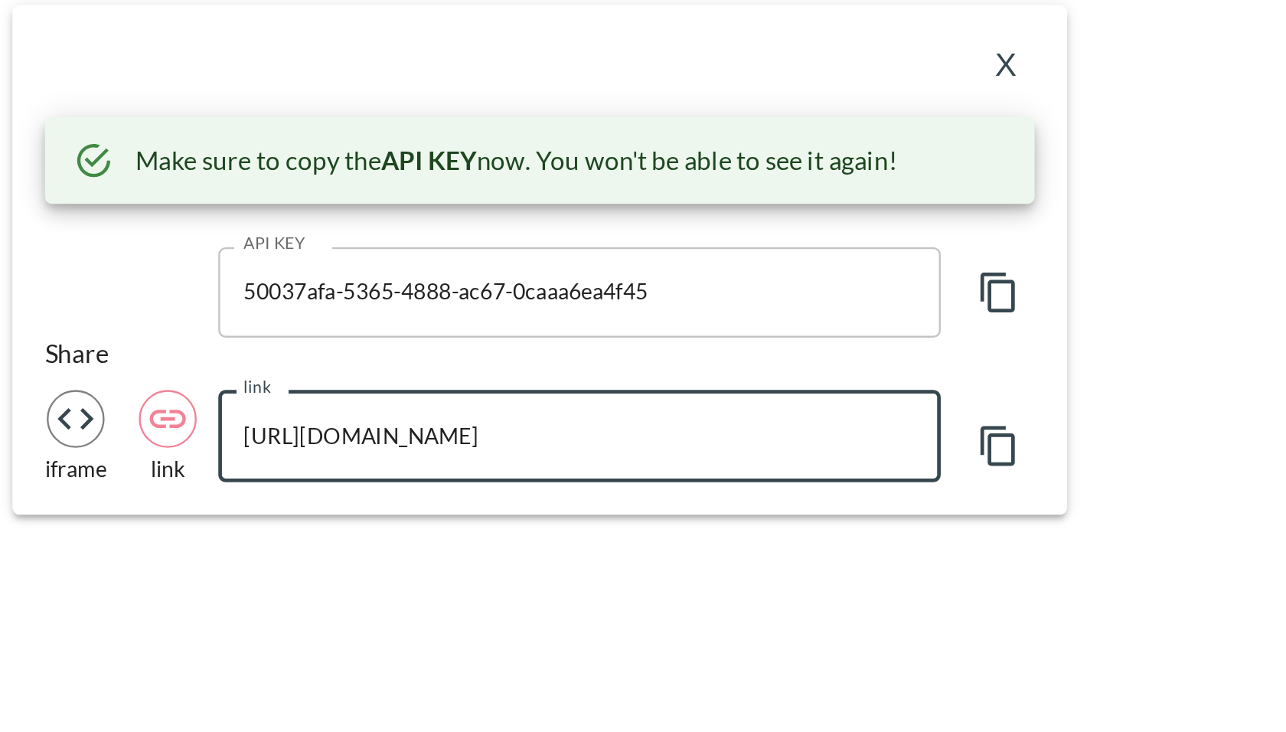
click at [702, 435] on input "[URL][DOMAIN_NAME]" at bounding box center [660, 431] width 306 height 38
drag, startPoint x: 624, startPoint y: 434, endPoint x: 723, endPoint y: 427, distance: 99.0
click at [723, 427] on input "[URL][DOMAIN_NAME]" at bounding box center [660, 431] width 306 height 38
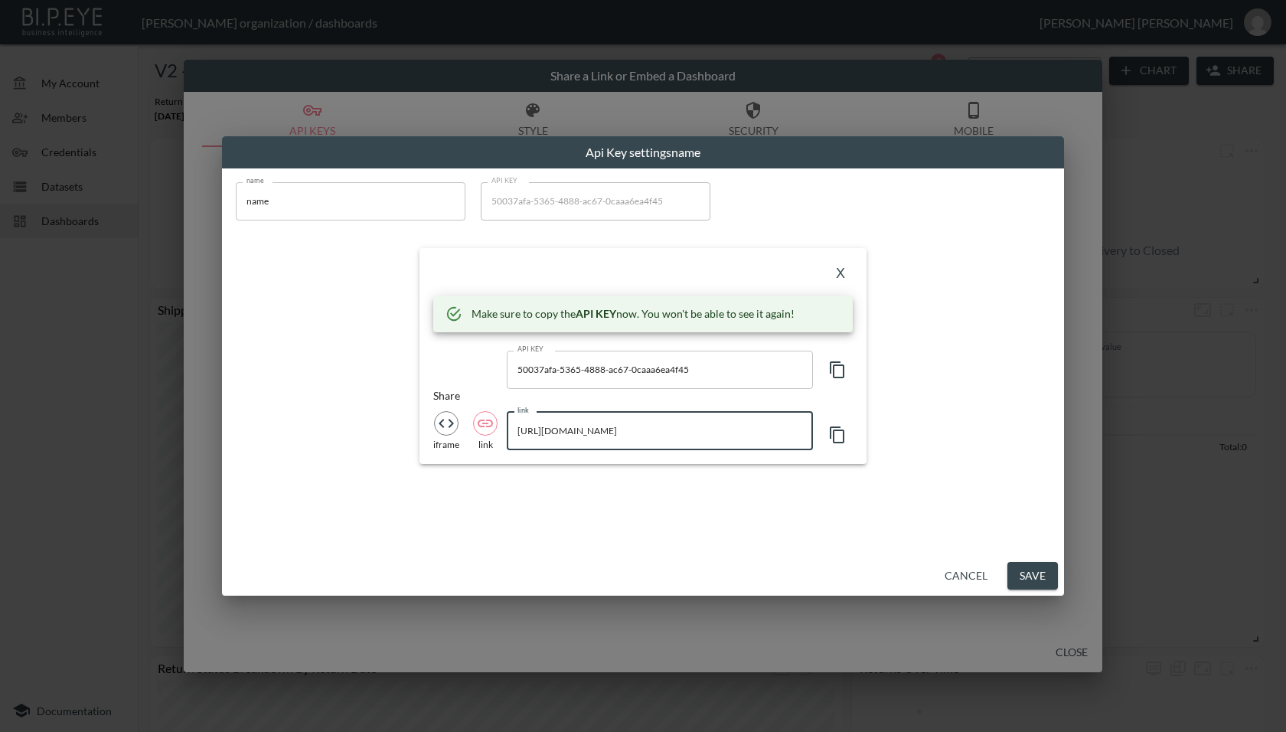
click at [351, 201] on input "name" at bounding box center [351, 201] width 230 height 38
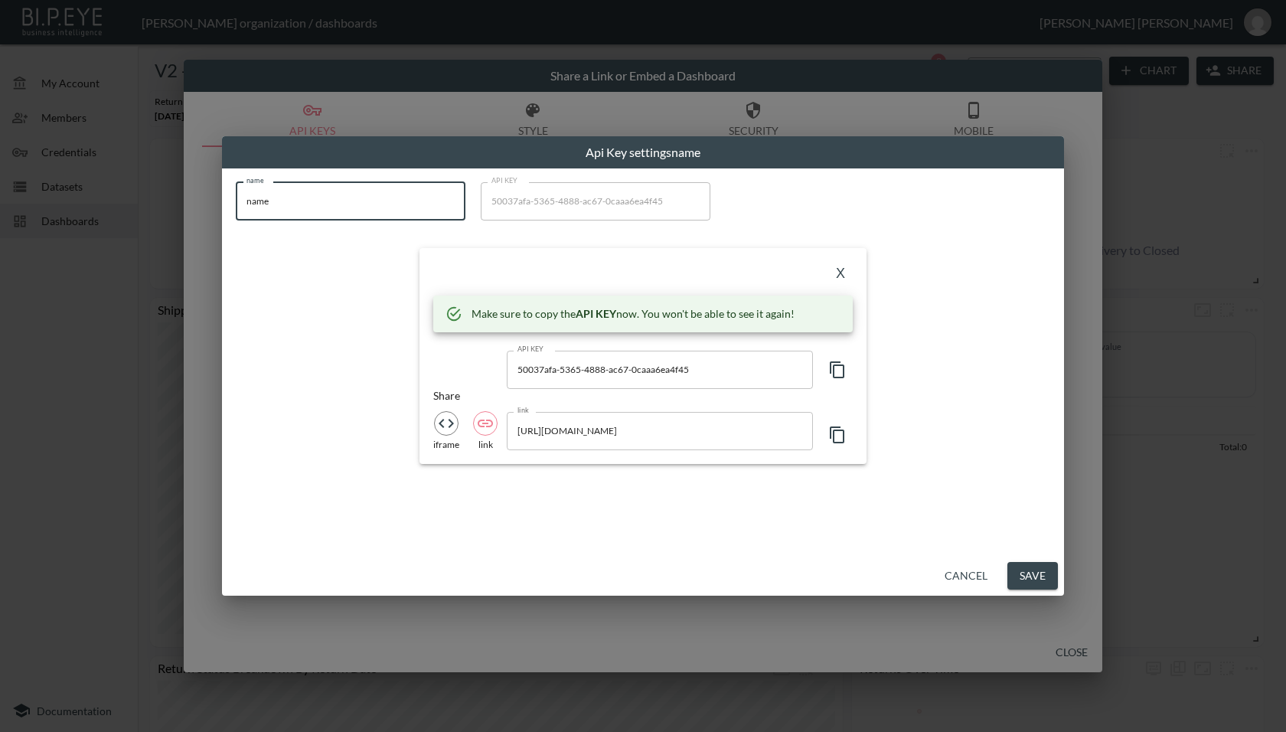
click at [351, 201] on input "name" at bounding box center [351, 201] width 230 height 38
paste input "DFYNE US"
type input "DFYNE US"
click at [836, 274] on button "X" at bounding box center [840, 274] width 24 height 24
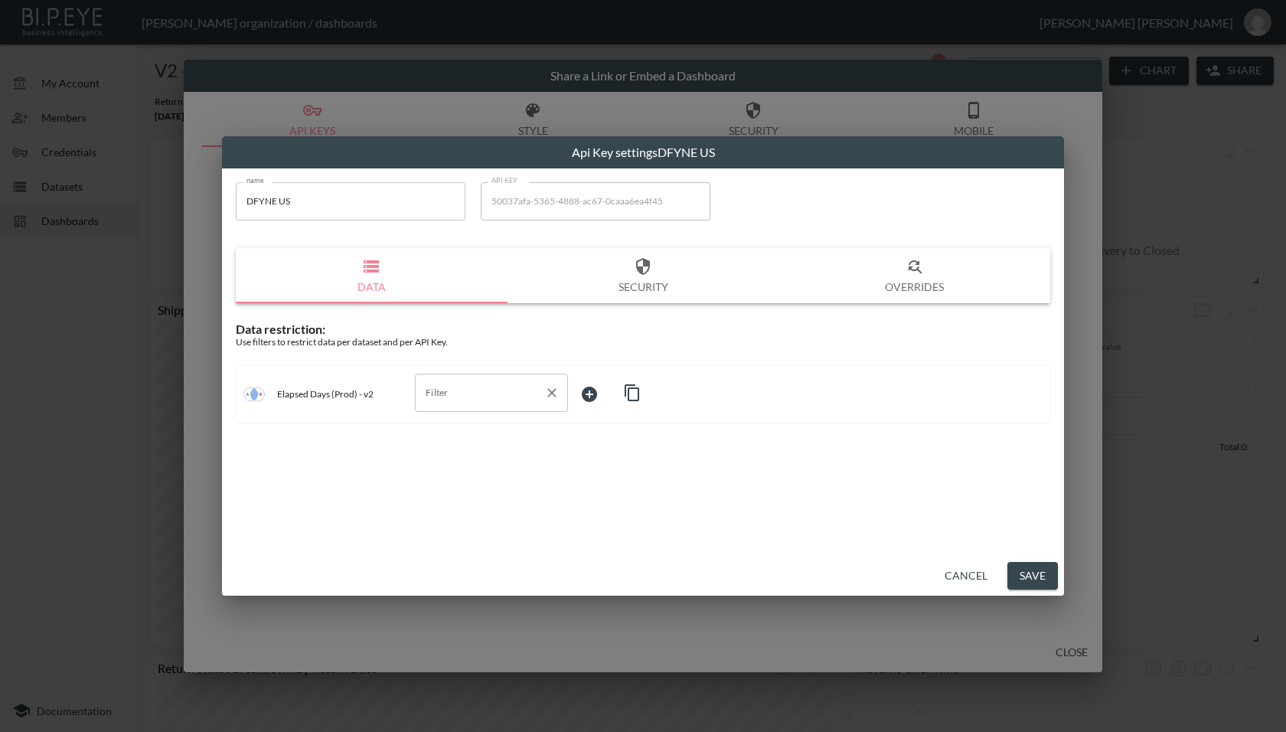
click at [482, 406] on div "Filter" at bounding box center [491, 392] width 153 height 38
click at [446, 456] on span "swap_id" at bounding box center [491, 452] width 129 height 14
type input "swap_id"
click at [604, 406] on body "BI.P.EYE, Interactive Analytics Dashboards - app [PERSON_NAME] organization / d…" at bounding box center [643, 366] width 1286 height 732
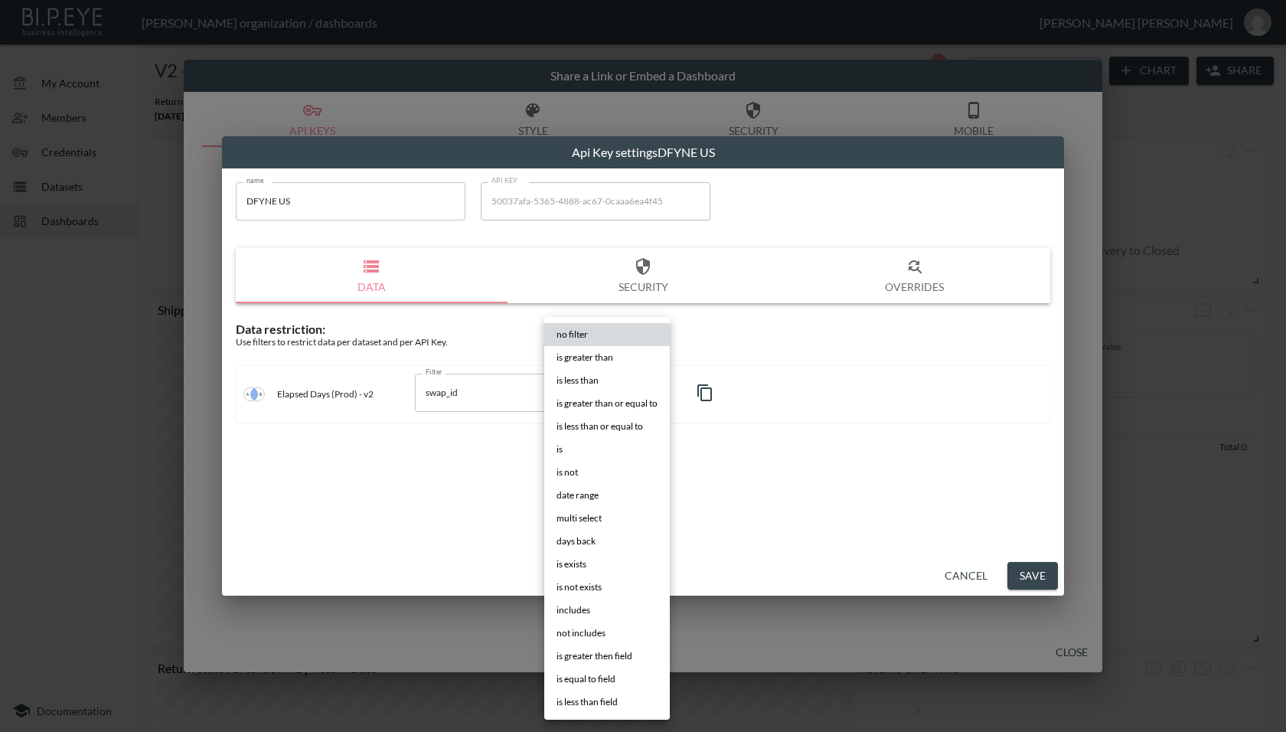
click at [598, 450] on li "is" at bounding box center [606, 449] width 125 height 23
type input "is"
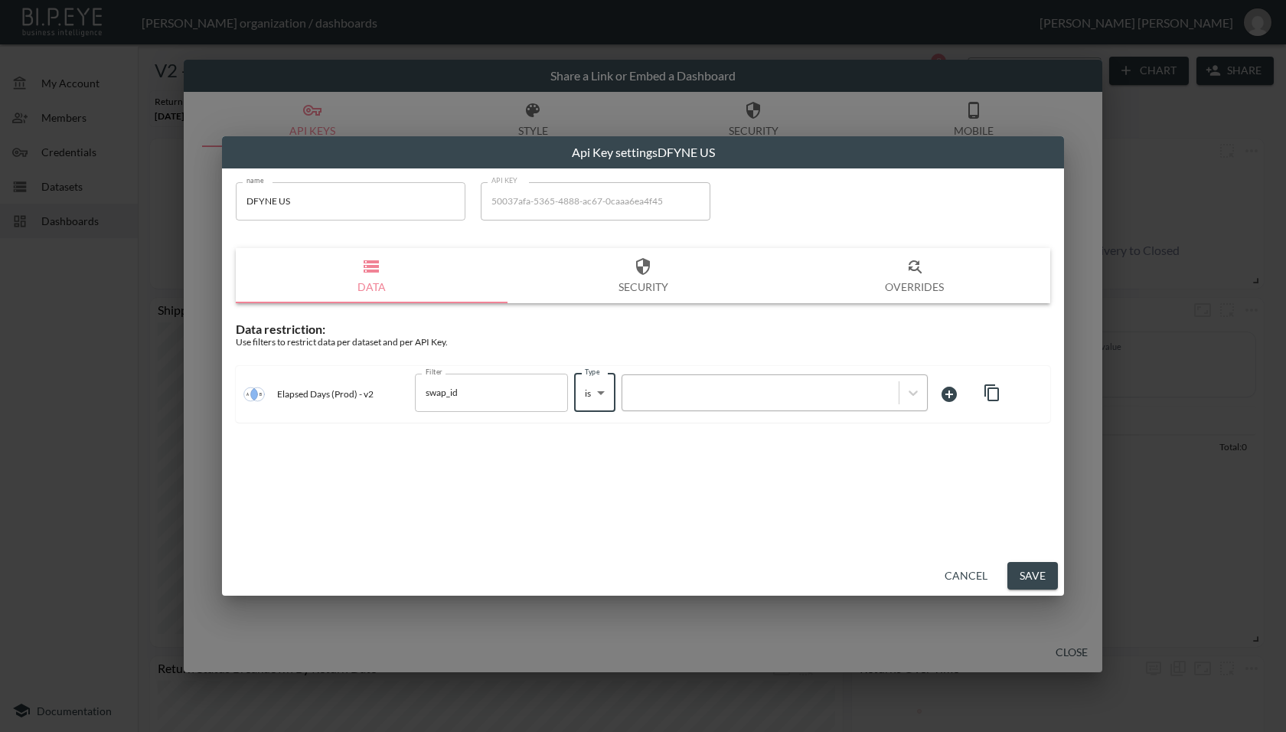
click at [719, 400] on div at bounding box center [760, 392] width 276 height 21
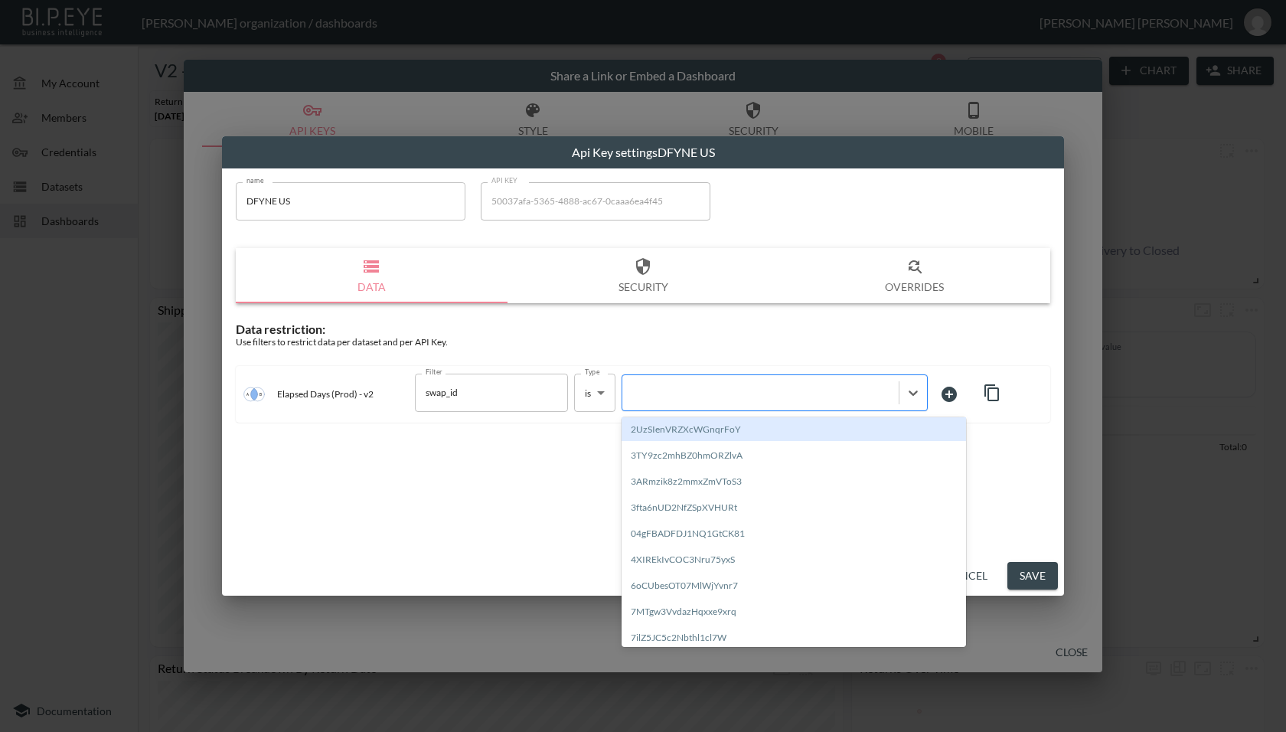
paste input "iDXoXq26GSMccq3hET3d"
type input "iDXoXq26GSMccq3hET3d"
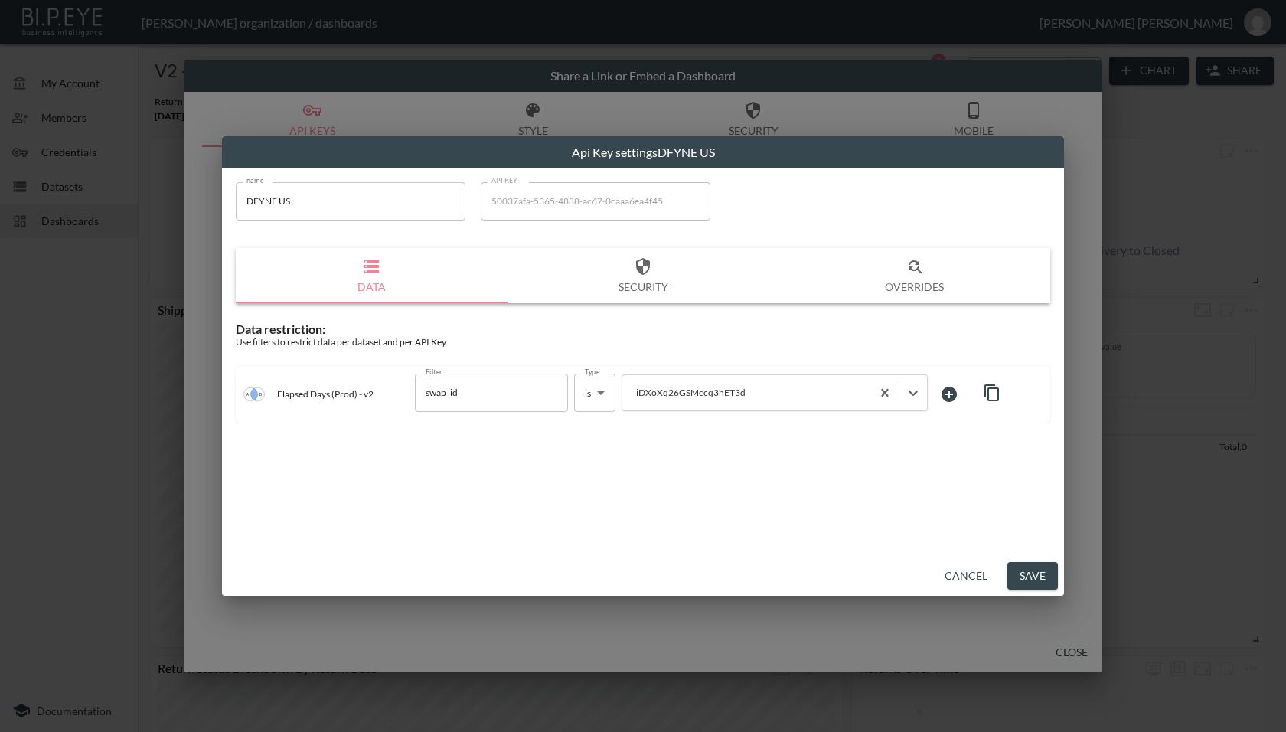
click at [737, 486] on div "name DFYNE US name API KEY 50037afa-5365-4888-ac67-0caaa6ea4f45 API KEY Data Se…" at bounding box center [643, 361] width 842 height 387
click at [1031, 582] on button "Save" at bounding box center [1032, 576] width 51 height 28
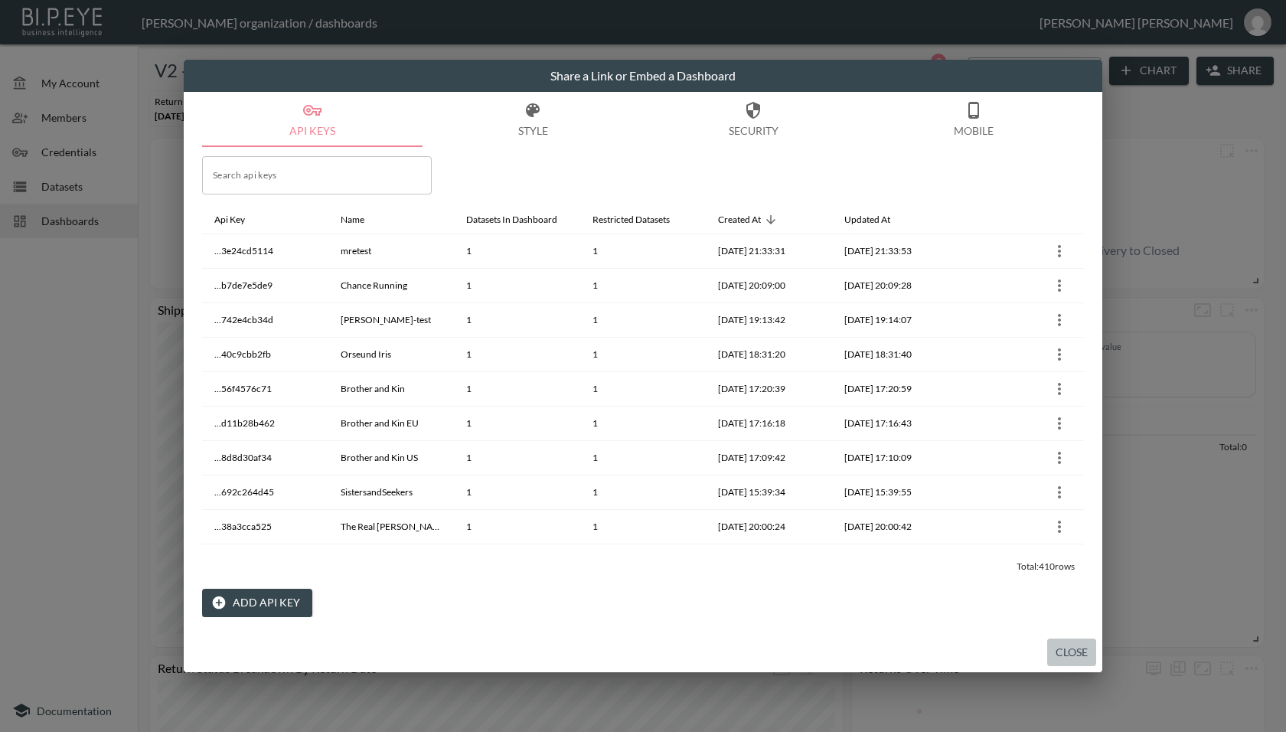
click at [1063, 645] on button "Close" at bounding box center [1071, 652] width 49 height 28
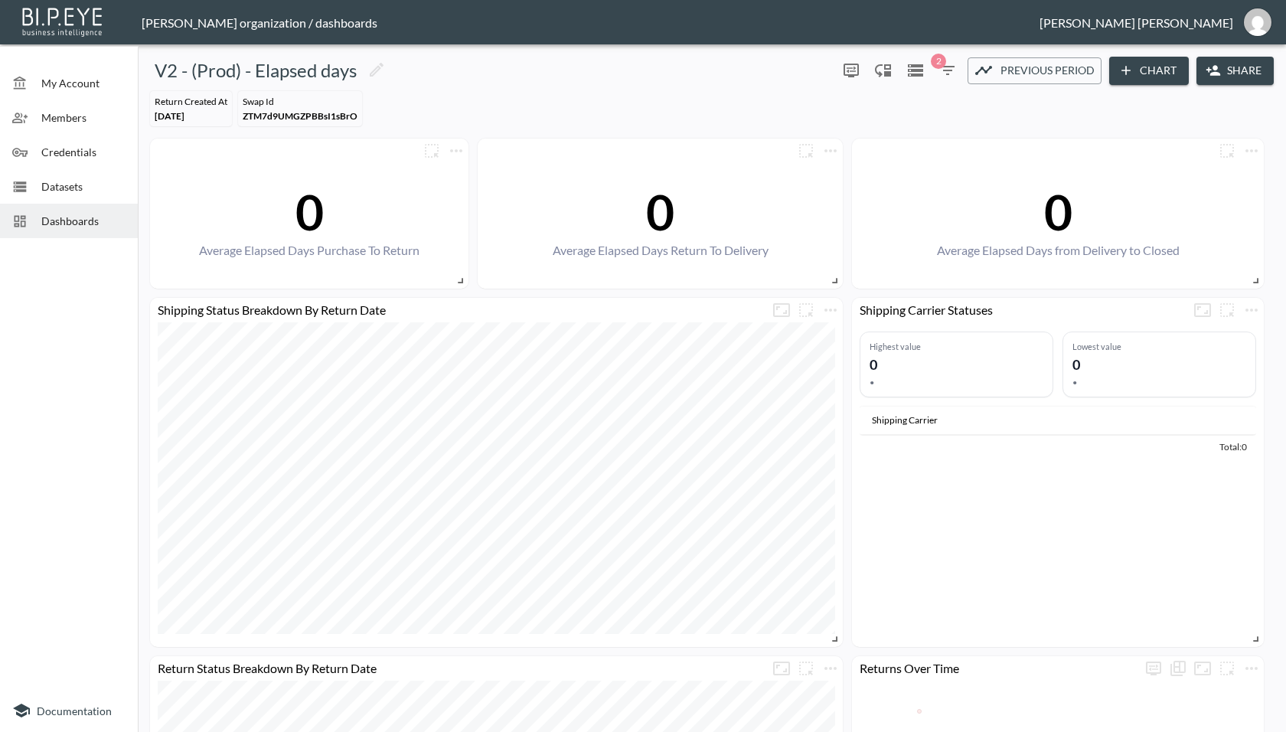
click at [62, 223] on span "Dashboards" at bounding box center [83, 221] width 84 height 16
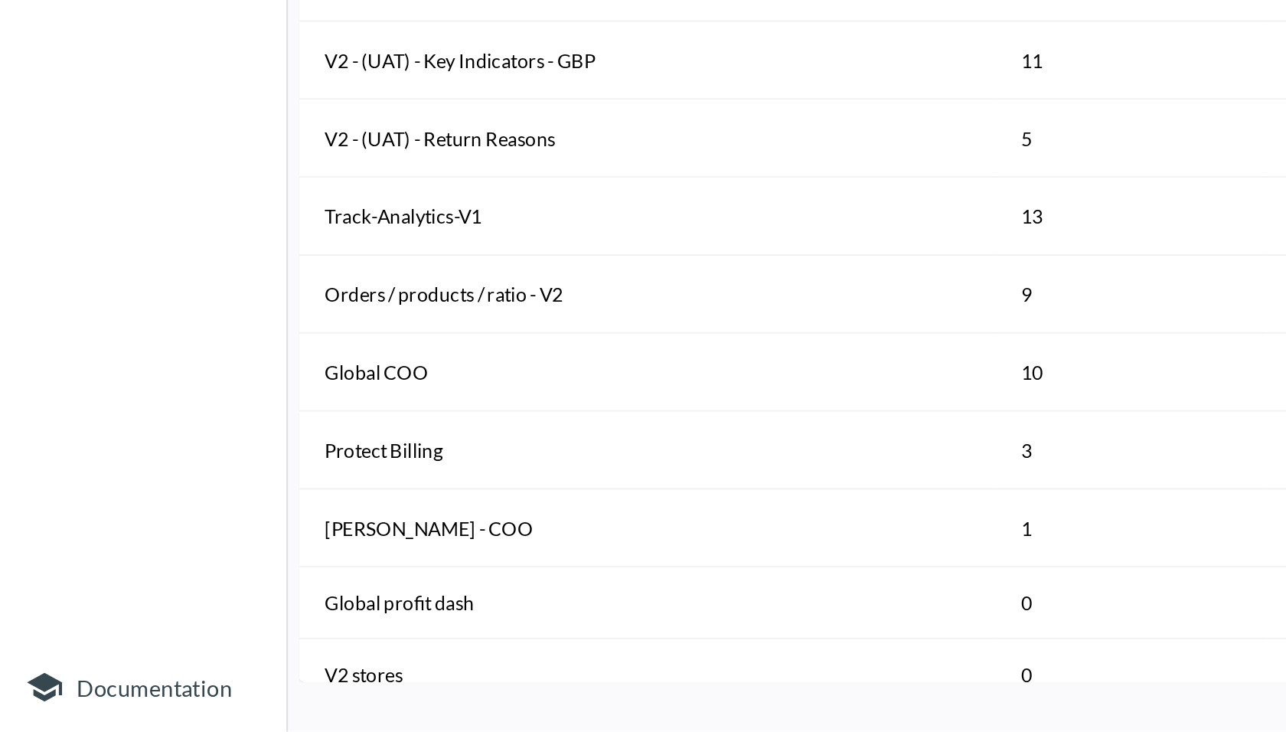
scroll to position [992, 0]
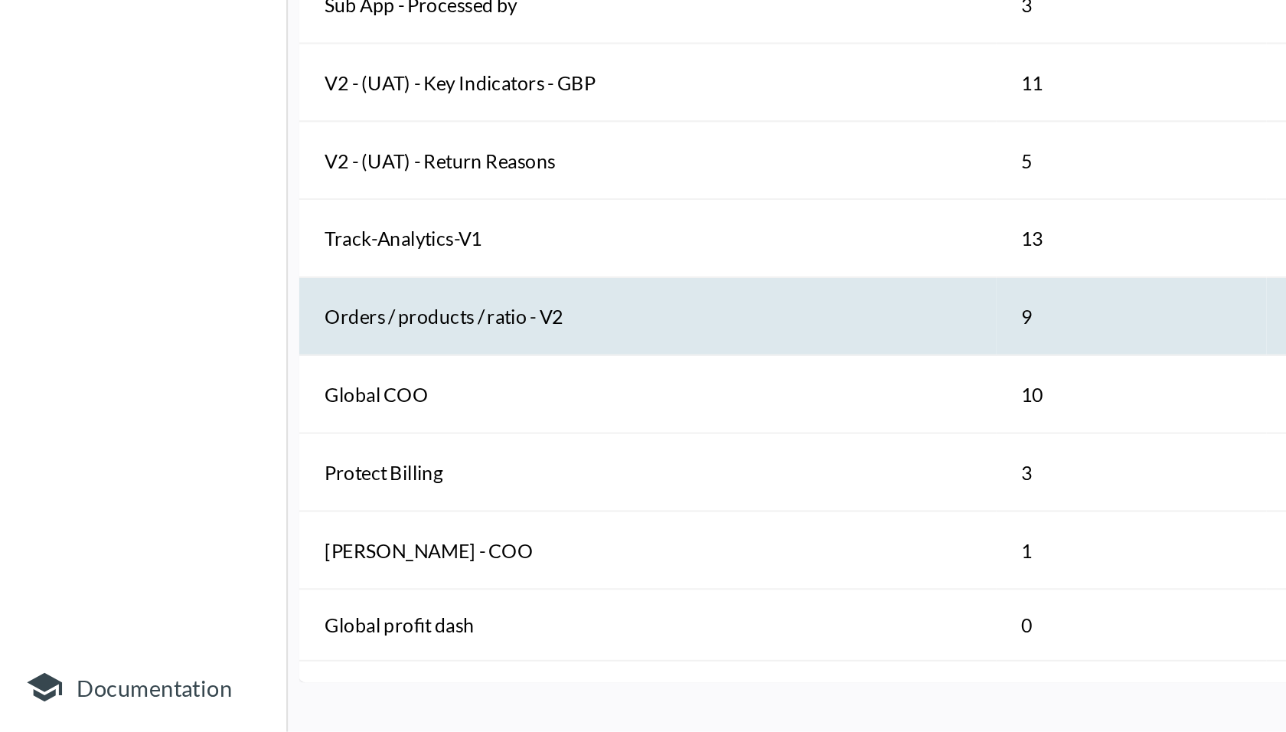
click at [215, 522] on th "Orders / products / ratio - V2" at bounding box center [311, 531] width 335 height 37
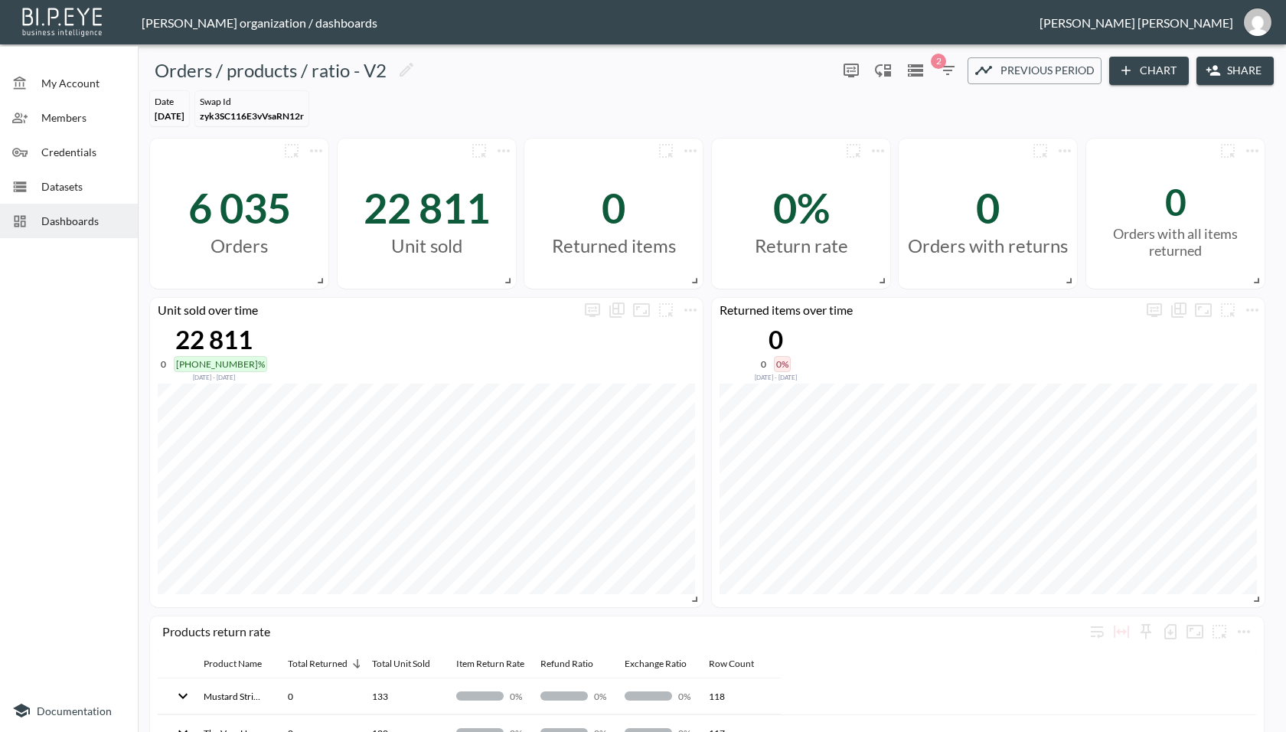
click at [1219, 83] on button "Share" at bounding box center [1234, 71] width 77 height 28
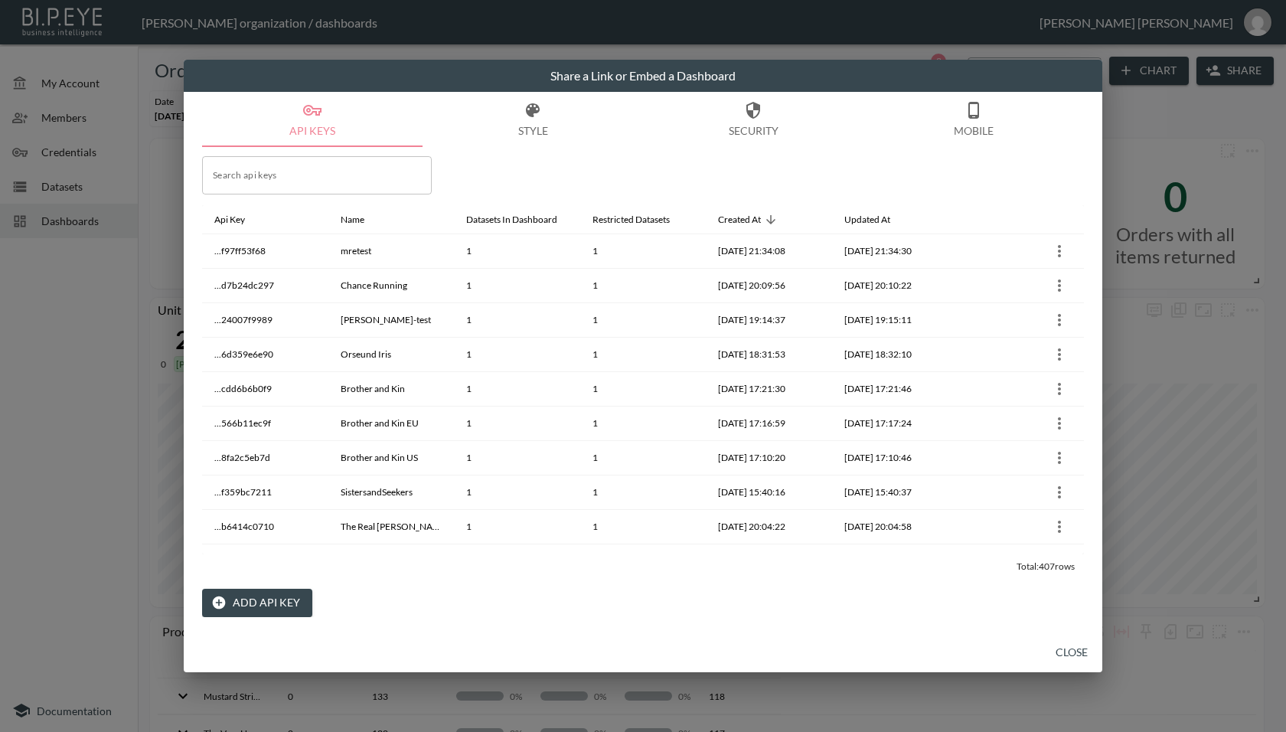
click at [257, 598] on button "Add API Key" at bounding box center [257, 602] width 110 height 28
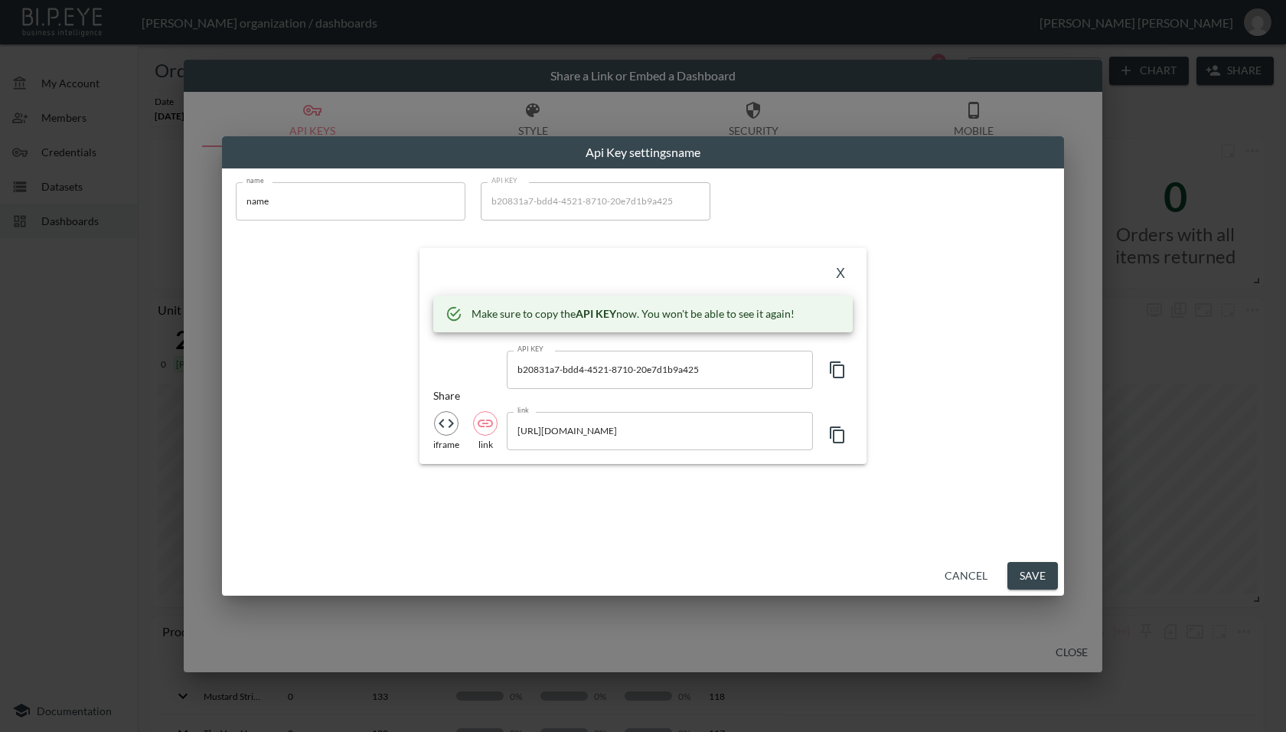
click at [833, 370] on icon "button" at bounding box center [836, 369] width 15 height 17
click at [706, 427] on input "[URL][DOMAIN_NAME]" at bounding box center [660, 431] width 306 height 38
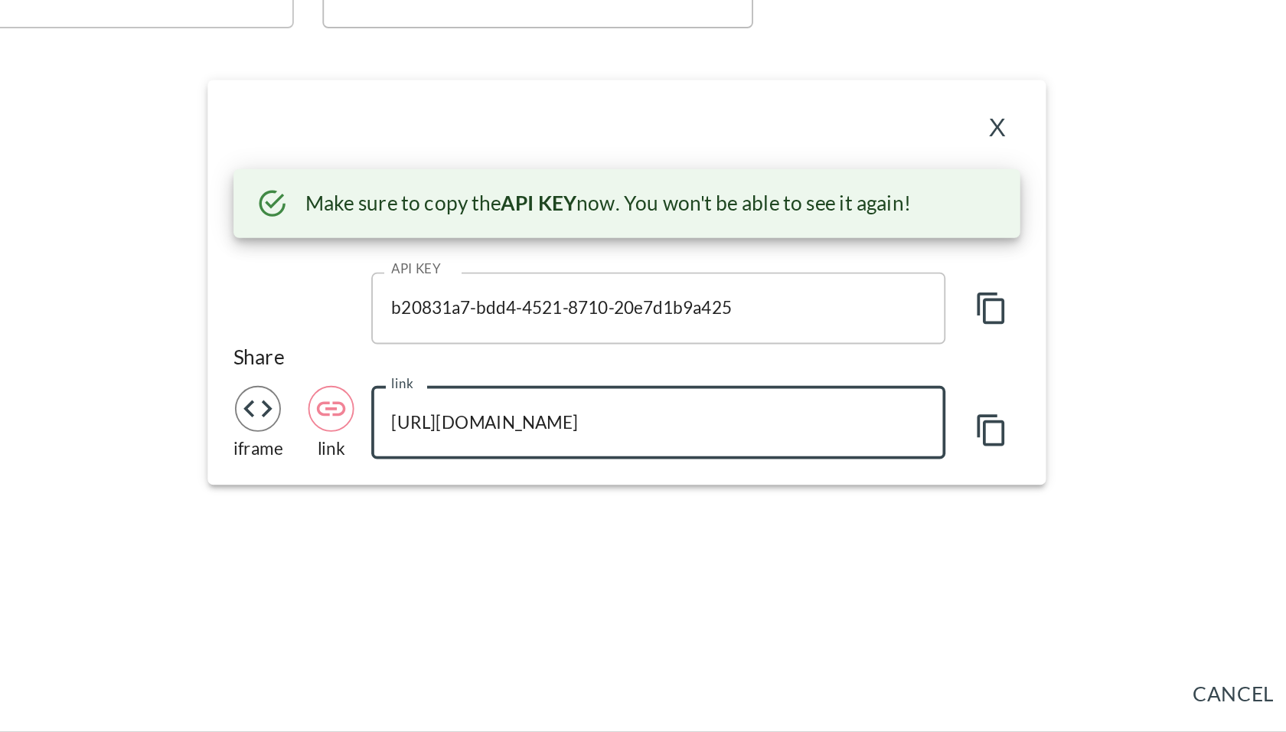
drag, startPoint x: 583, startPoint y: 432, endPoint x: 695, endPoint y: 429, distance: 111.8
click at [695, 429] on input "[URL][DOMAIN_NAME]" at bounding box center [660, 431] width 306 height 38
drag, startPoint x: 582, startPoint y: 432, endPoint x: 745, endPoint y: 423, distance: 163.2
click at [745, 423] on input "[URL][DOMAIN_NAME]" at bounding box center [660, 431] width 306 height 38
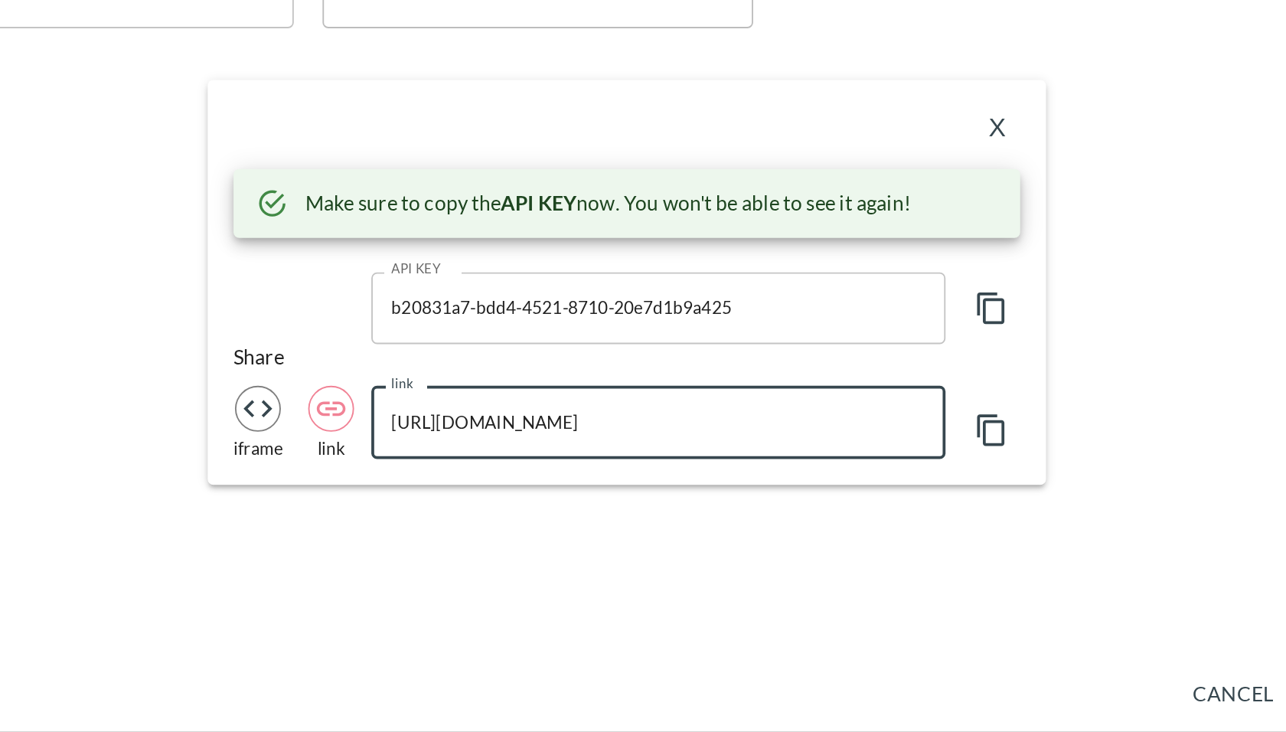
scroll to position [0, 0]
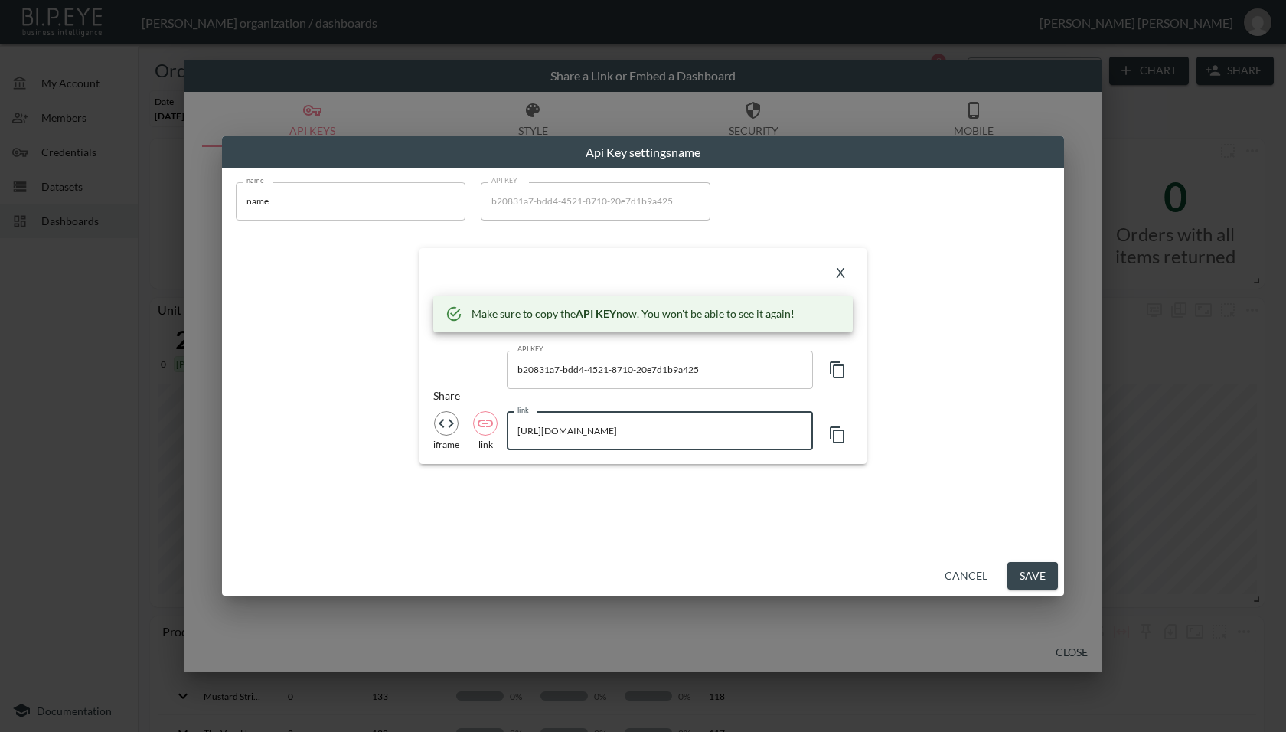
click at [376, 206] on input "name" at bounding box center [351, 201] width 230 height 38
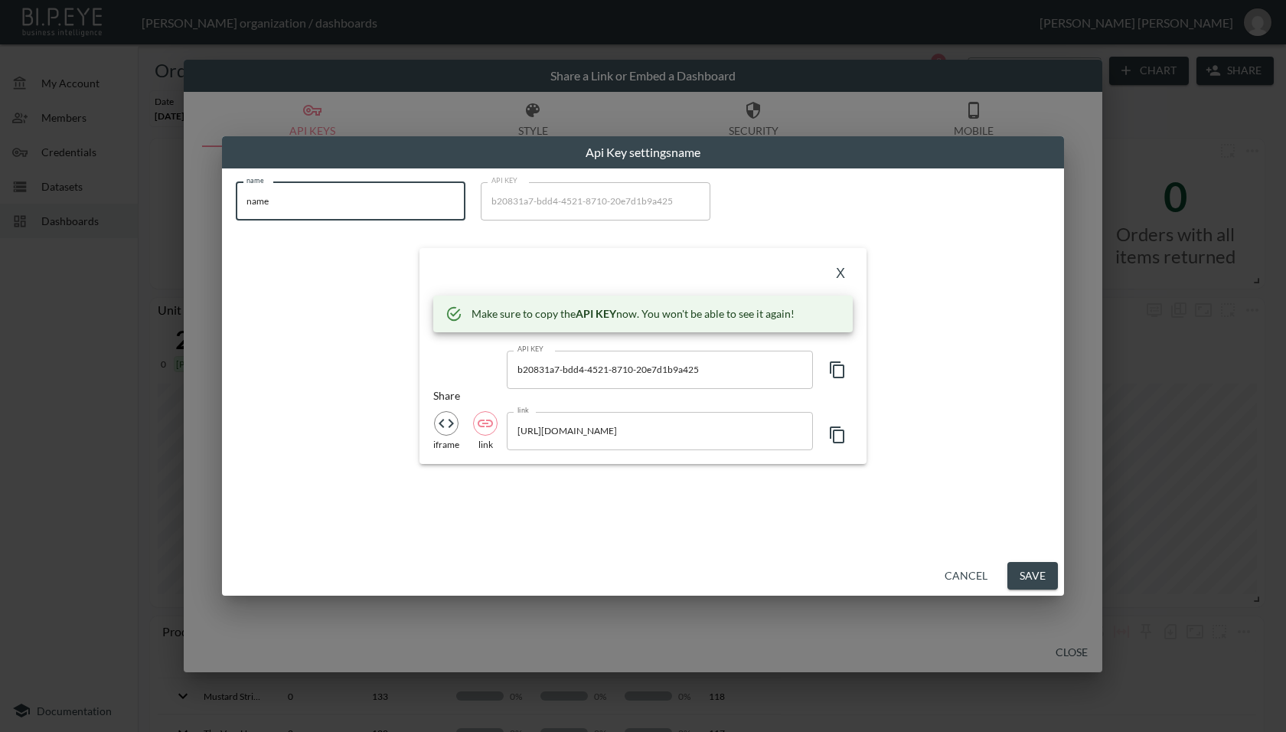
paste input "DFYNE US"
type input "DFYNE US"
click at [840, 279] on button "X" at bounding box center [840, 274] width 24 height 24
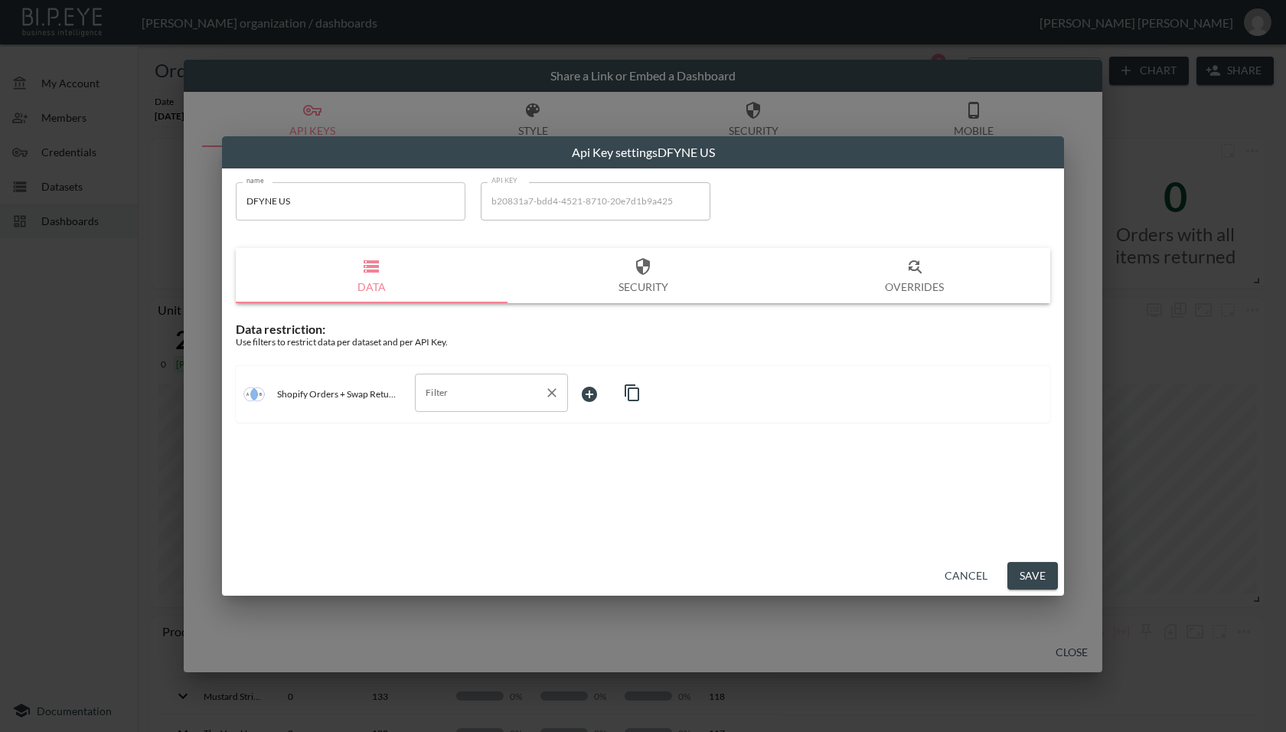
click at [444, 393] on input "Filter" at bounding box center [480, 392] width 116 height 24
click at [455, 472] on span "swap_id" at bounding box center [491, 475] width 129 height 14
type input "swap_id"
click at [593, 401] on body "BI.P.EYE, Interactive Analytics Dashboards - app [PERSON_NAME] organization / d…" at bounding box center [643, 366] width 1286 height 732
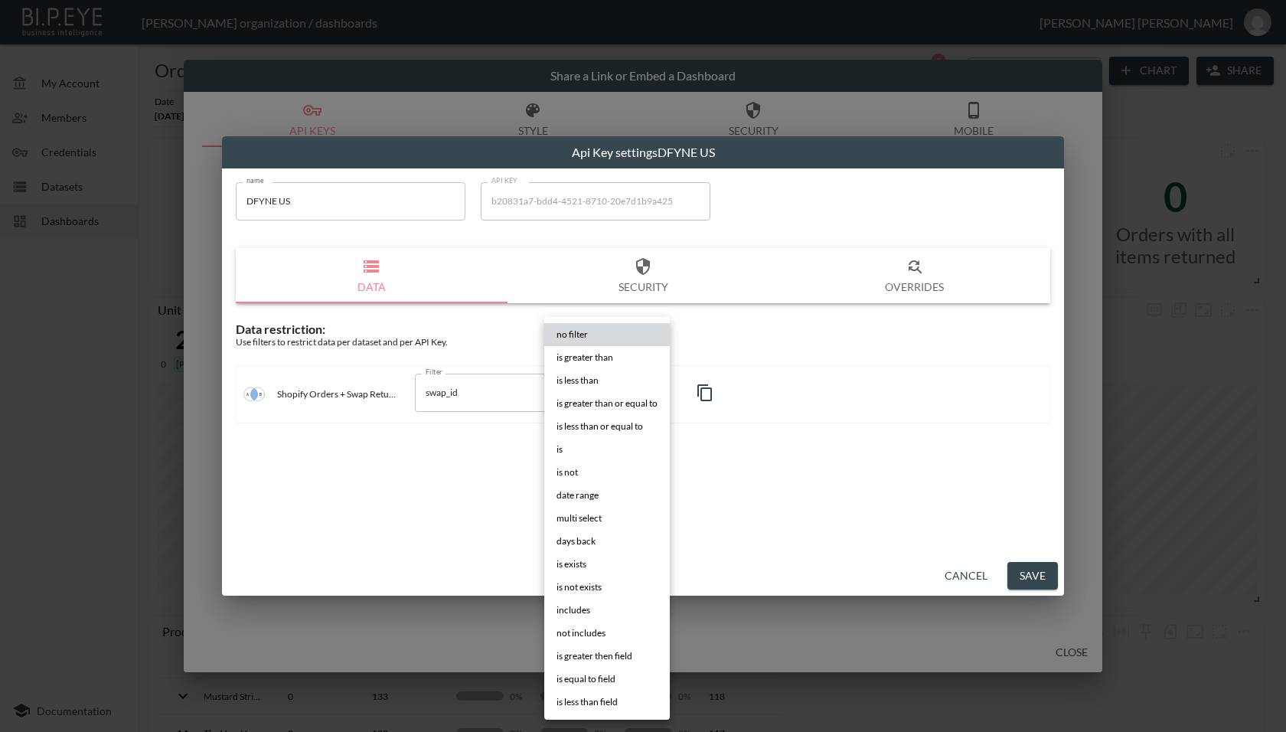
click at [588, 445] on li "is" at bounding box center [606, 449] width 125 height 23
type input "is"
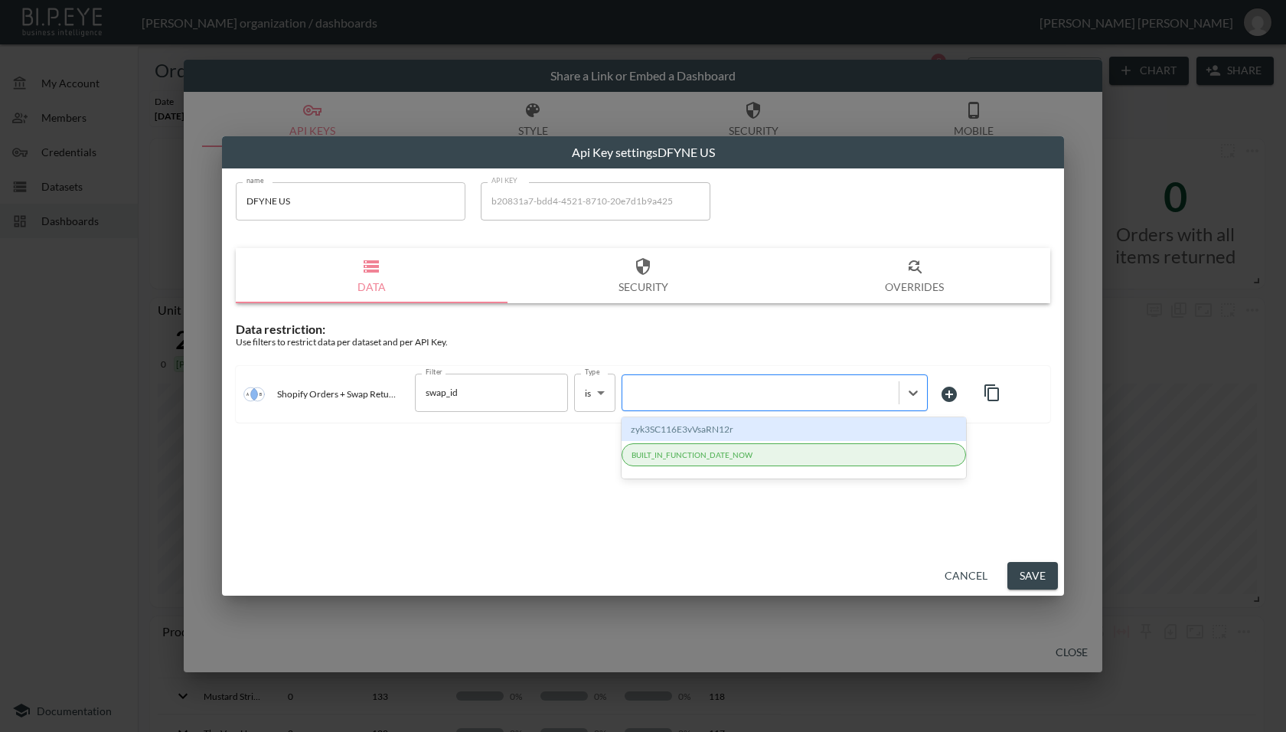
click at [706, 392] on div at bounding box center [760, 392] width 261 height 15
paste input "iDXoXq26GSMccq3hET3d"
type input "iDXoXq26GSMccq3hET3d"
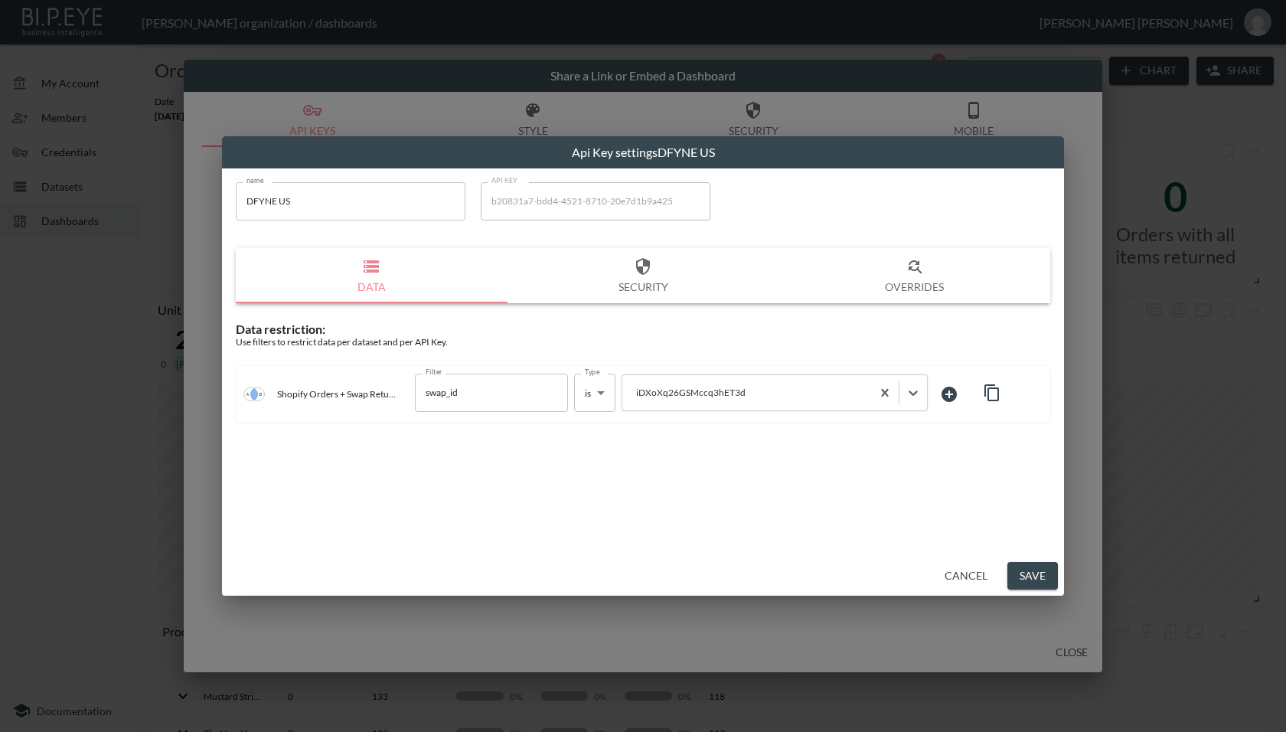
click at [694, 477] on div "name DFYNE US name API KEY b20831a7-bdd4-4521-8710-20e7d1b9a425 API KEY Data Se…" at bounding box center [643, 361] width 842 height 387
click at [1035, 565] on button "Save" at bounding box center [1032, 576] width 51 height 28
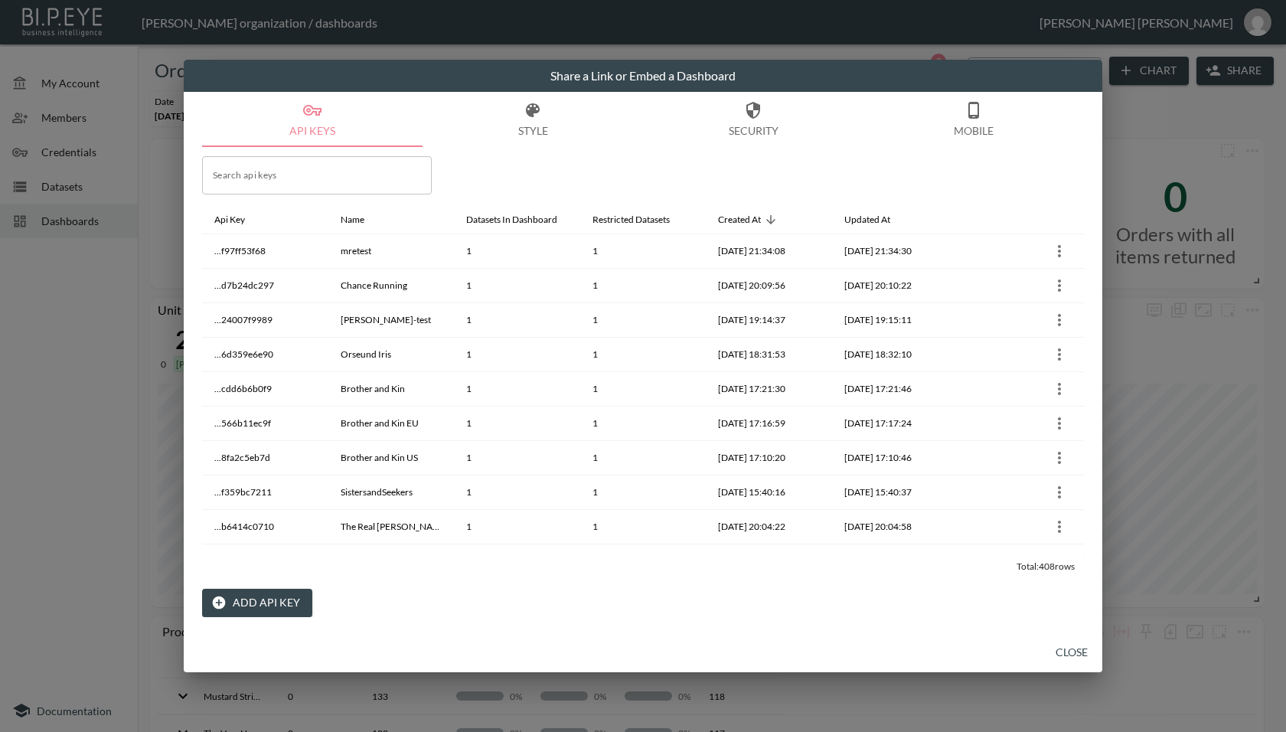
click at [1070, 650] on button "Close" at bounding box center [1071, 652] width 49 height 28
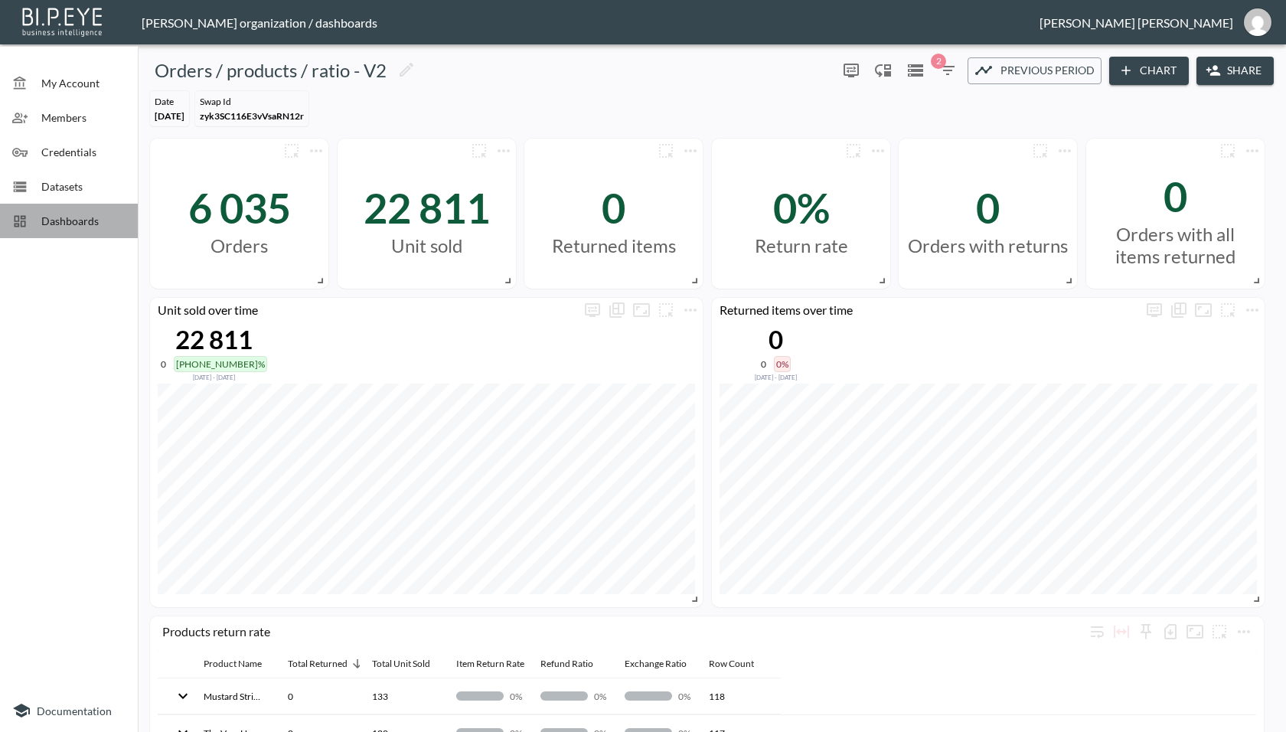
click at [57, 213] on span "Dashboards" at bounding box center [83, 221] width 84 height 16
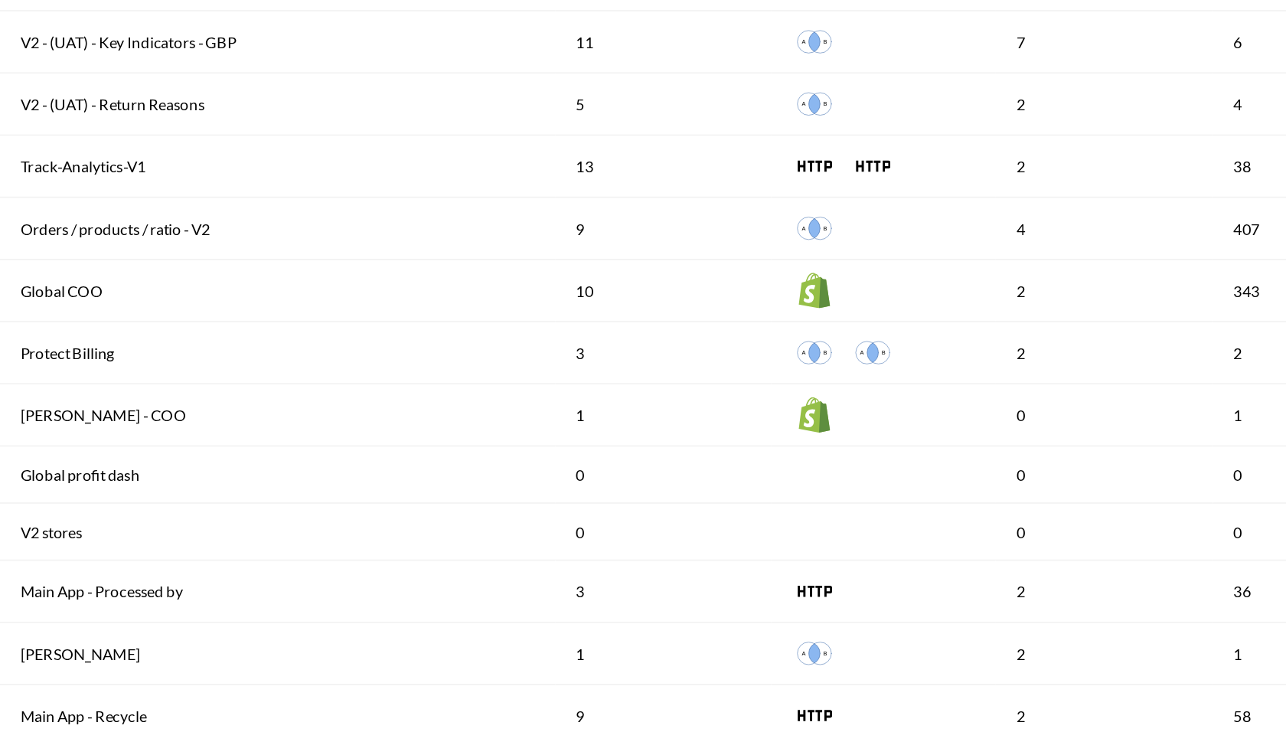
scroll to position [1172, 0]
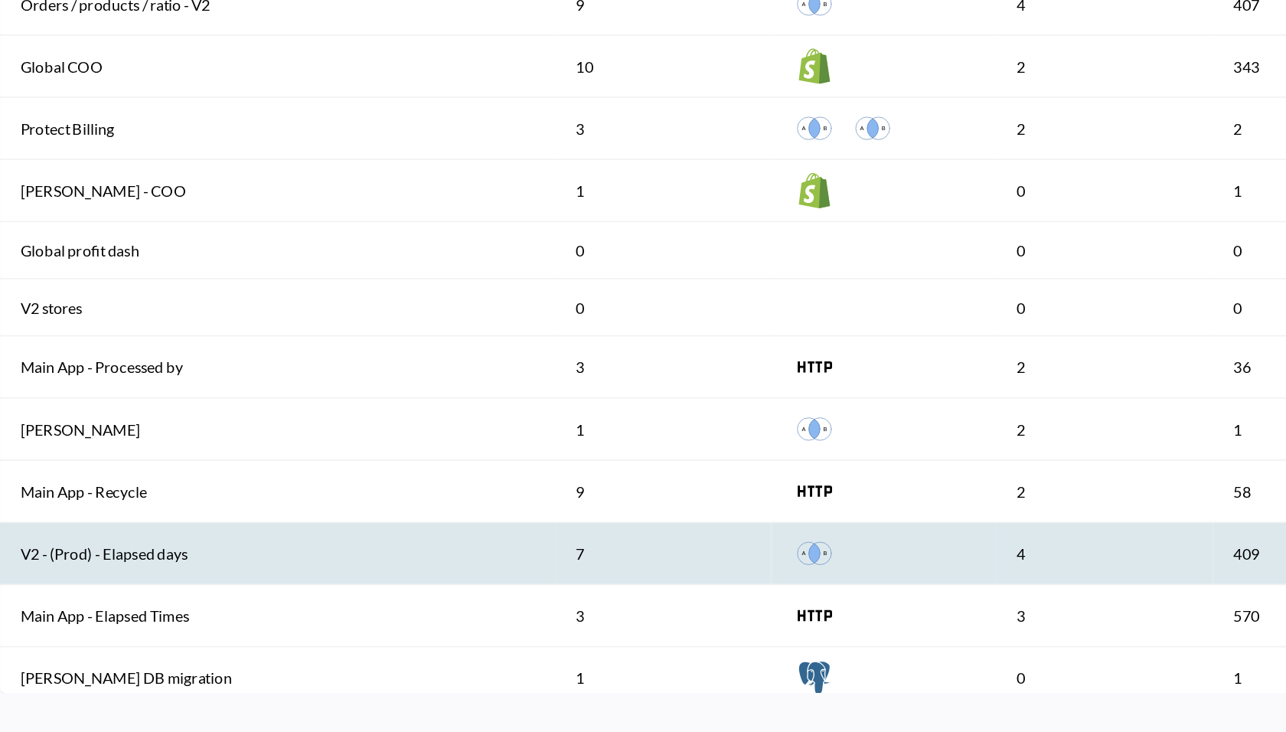
click at [304, 618] on th "V2 - (Prod) - Elapsed days" at bounding box center [311, 623] width 335 height 37
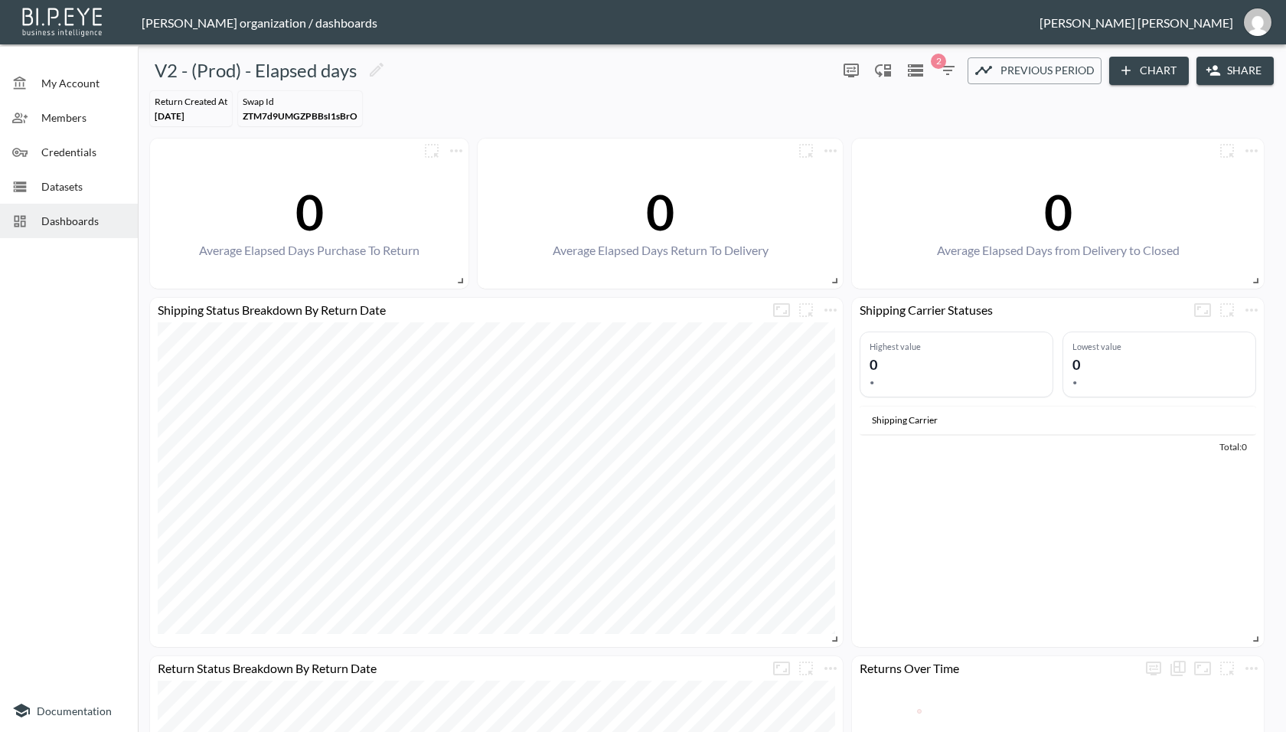
click at [1224, 74] on button "Share" at bounding box center [1234, 71] width 77 height 28
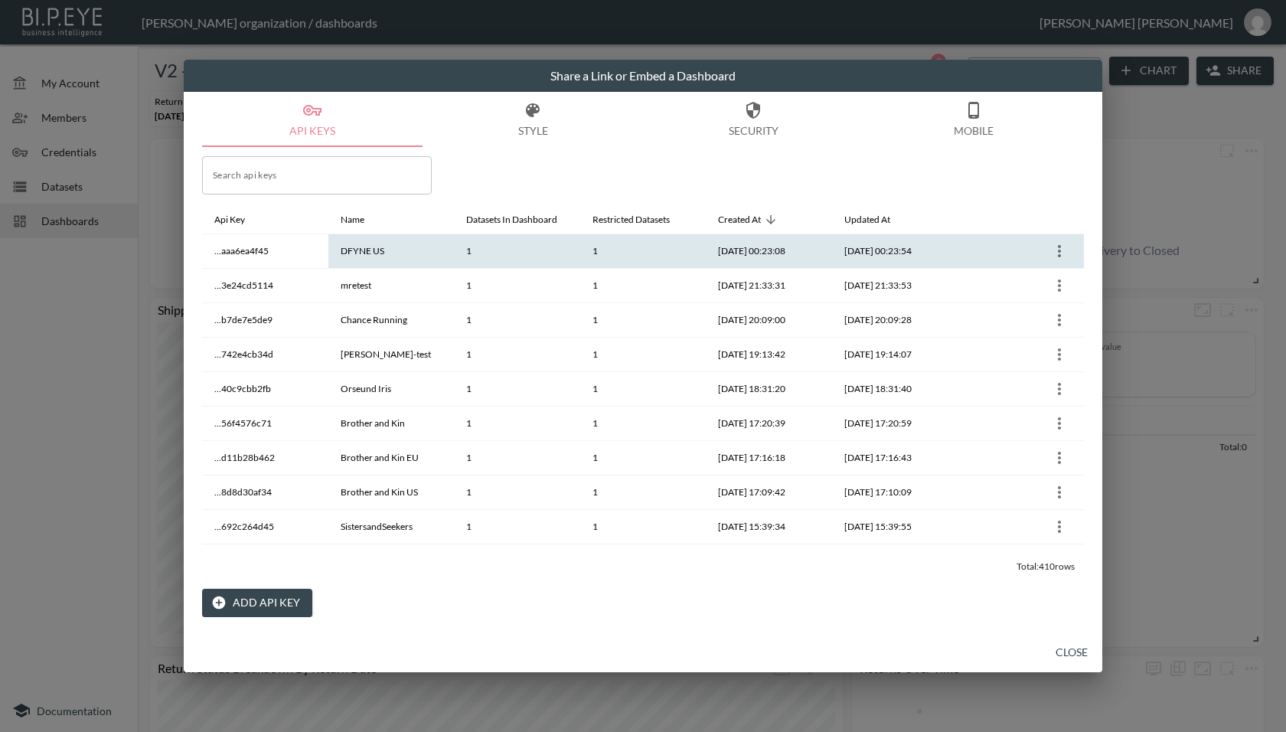
click at [1057, 252] on icon "more" at bounding box center [1059, 251] width 18 height 18
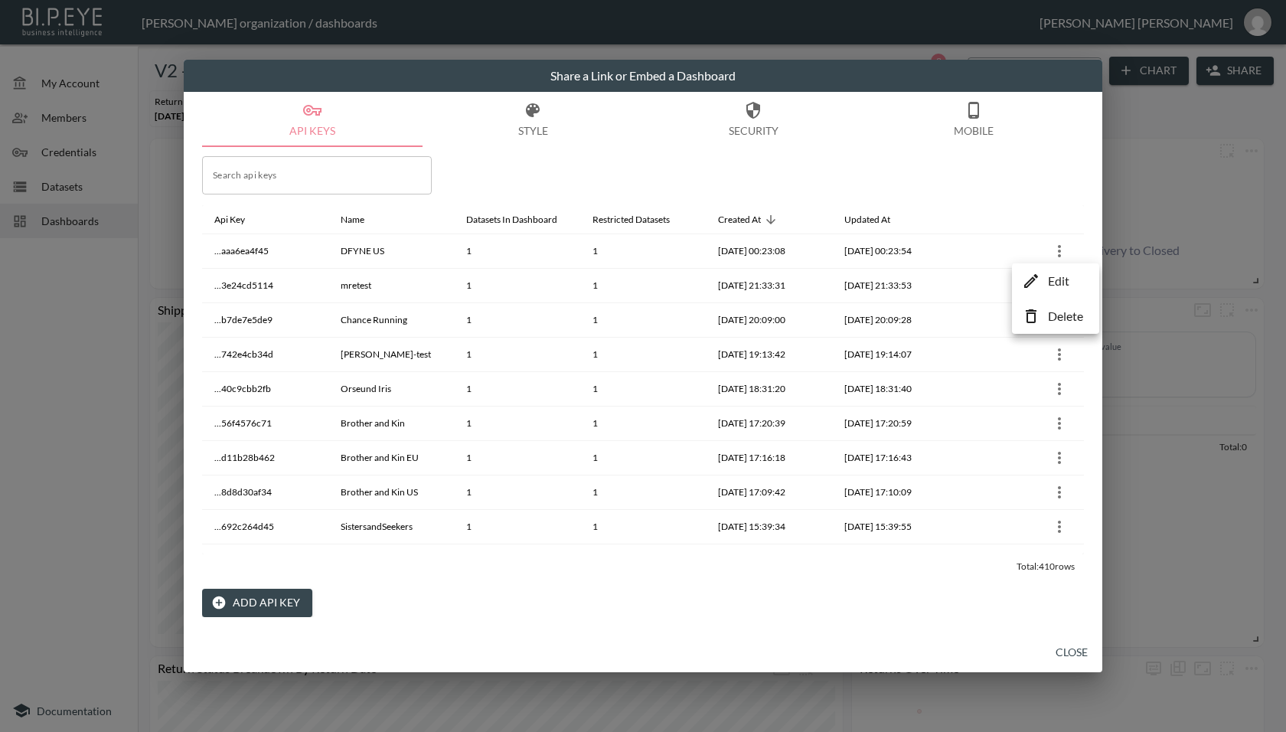
click at [1042, 278] on li "Edit" at bounding box center [1055, 281] width 80 height 28
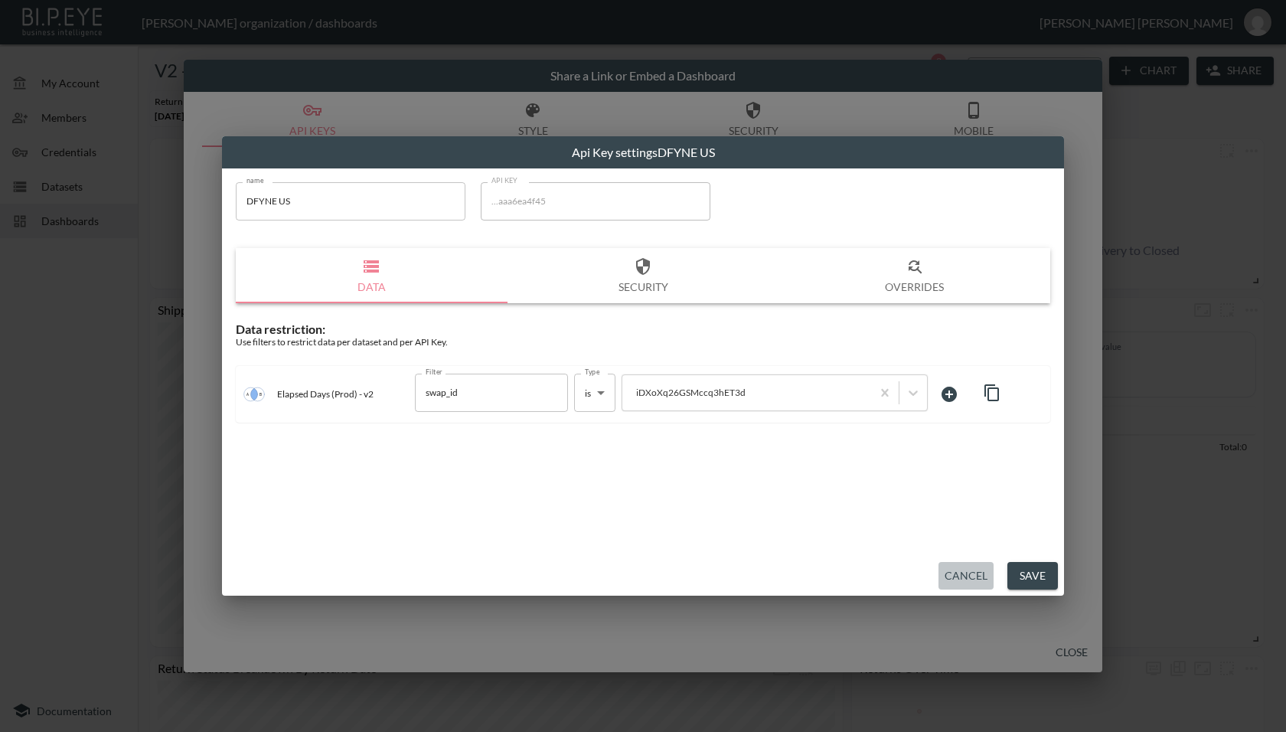
click at [959, 564] on button "Cancel" at bounding box center [965, 576] width 55 height 28
